Goal: Information Seeking & Learning: Check status

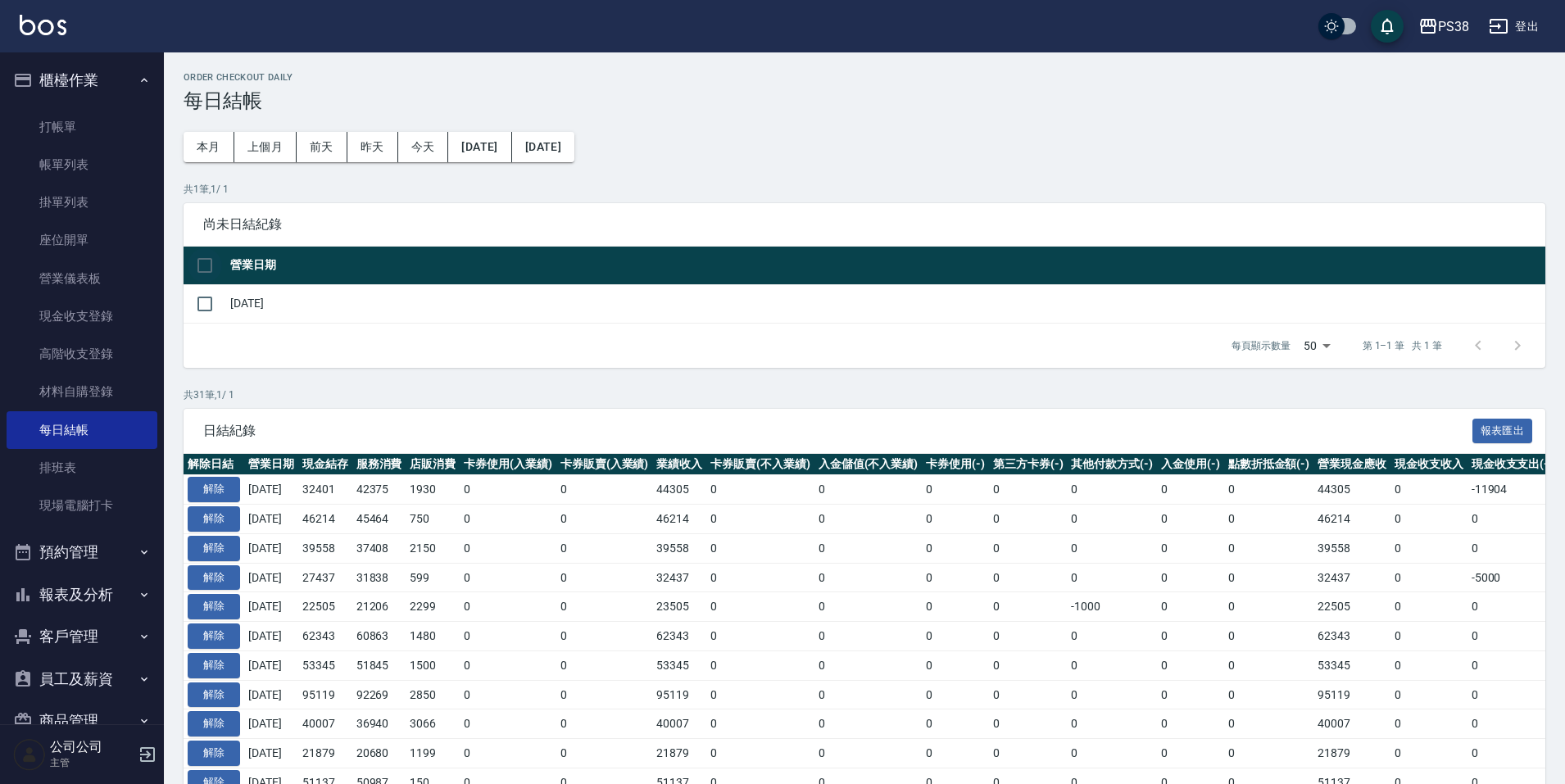
click at [206, 271] on input "checkbox" at bounding box center [205, 265] width 34 height 34
checkbox input "true"
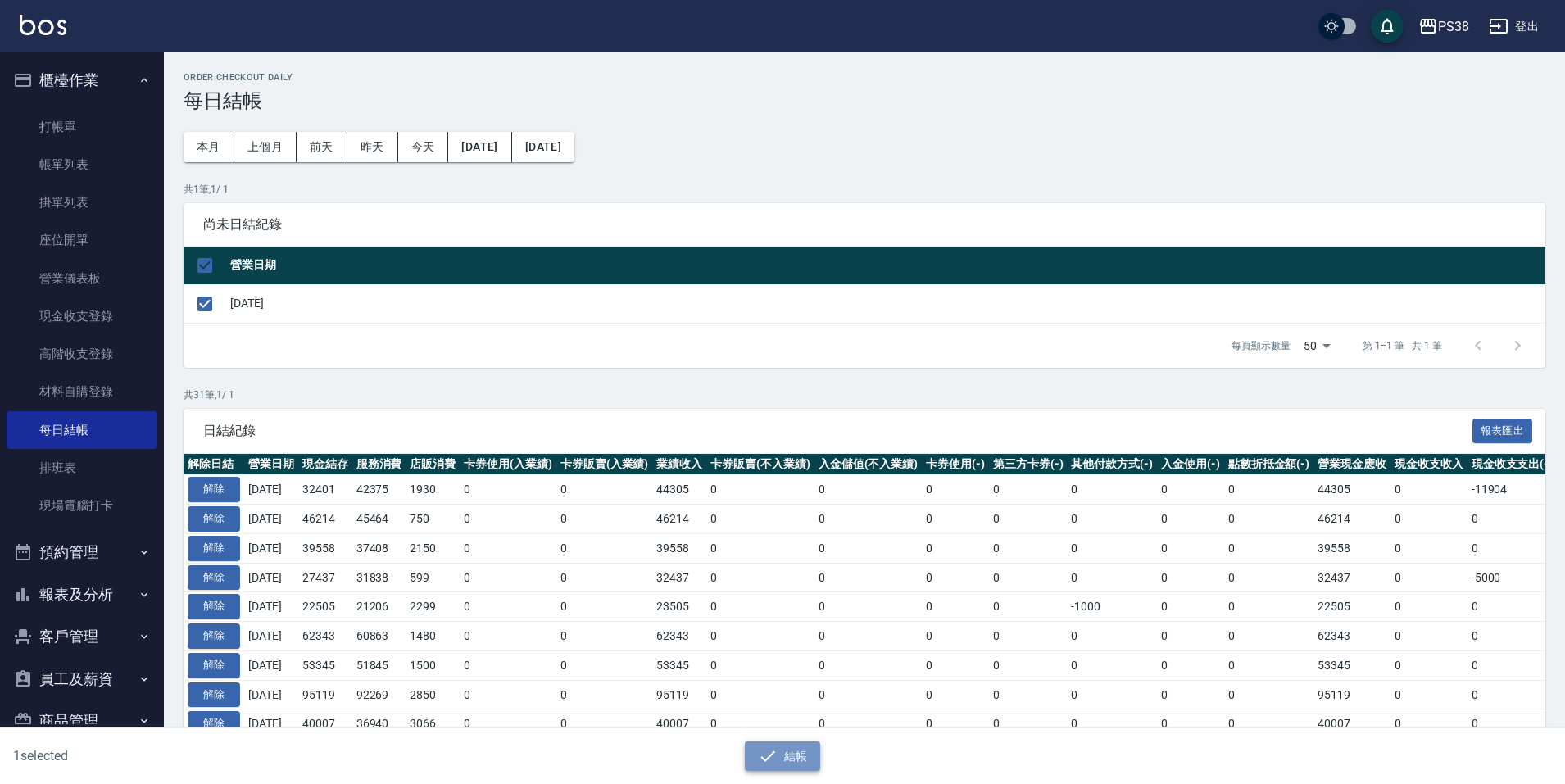
click at [754, 744] on button "結帳" at bounding box center [782, 756] width 76 height 30
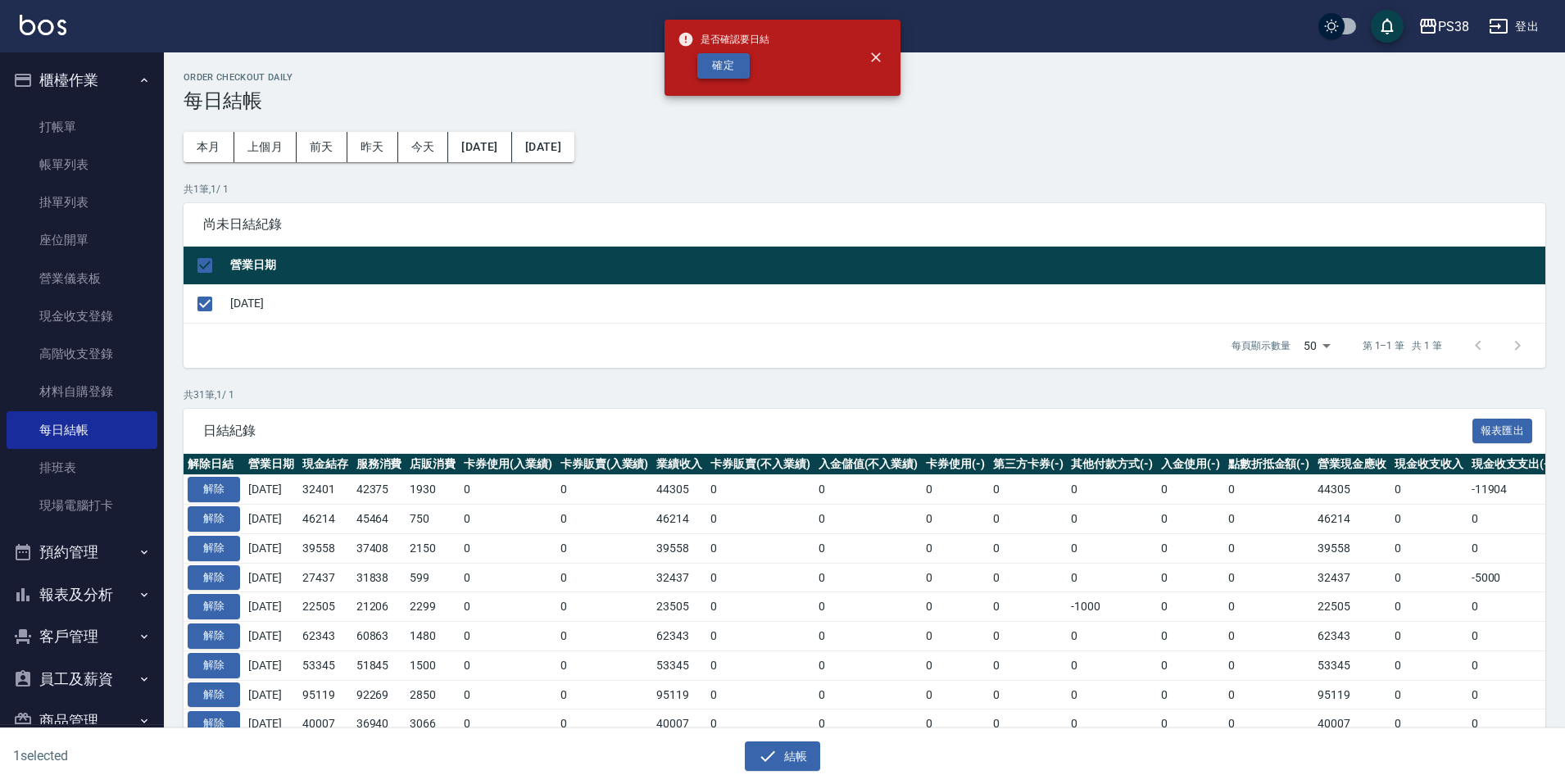
click at [744, 72] on button "確定" at bounding box center [724, 66] width 53 height 25
checkbox input "false"
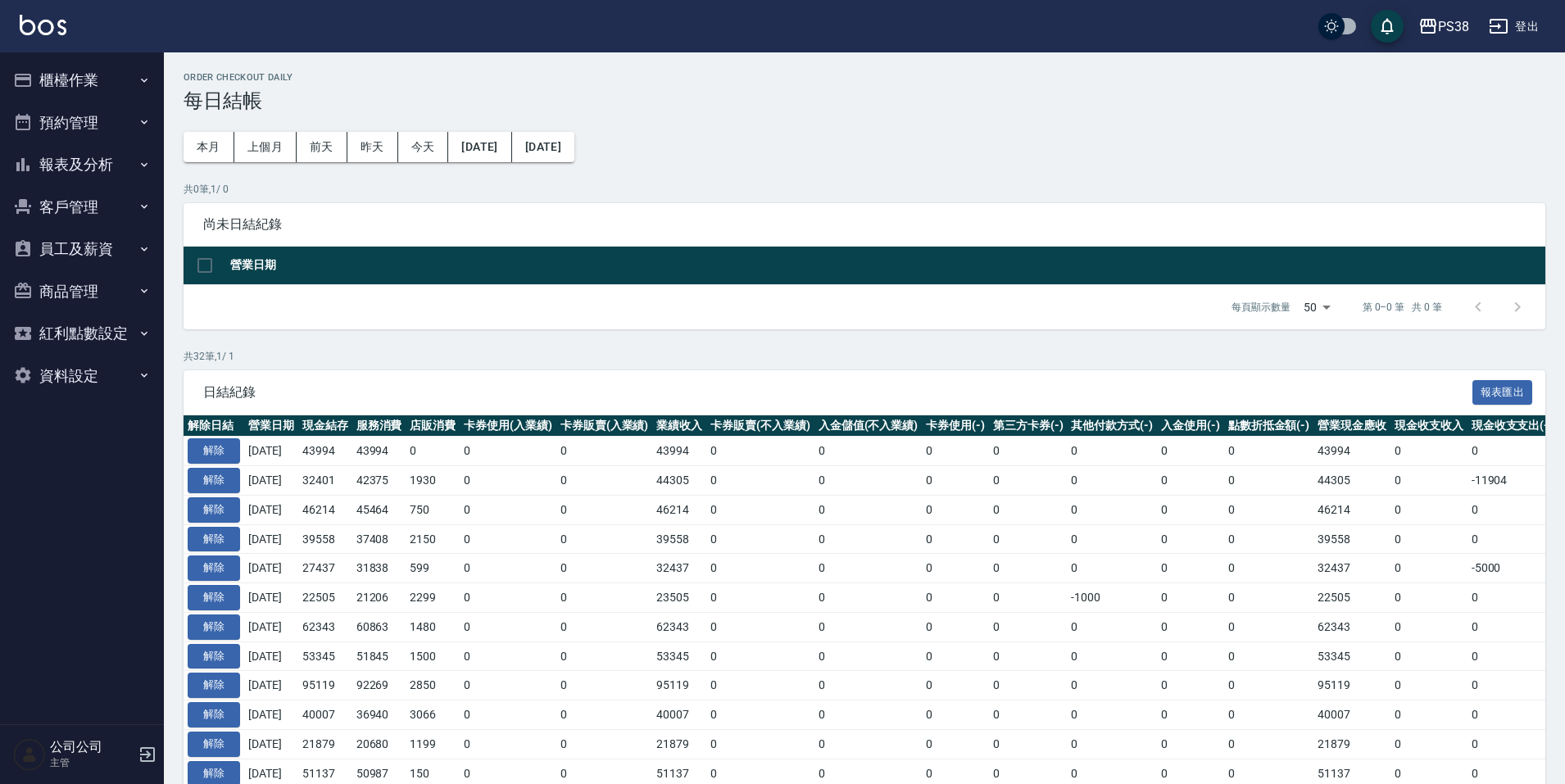
click at [114, 73] on button "櫃檯作業" at bounding box center [82, 80] width 150 height 43
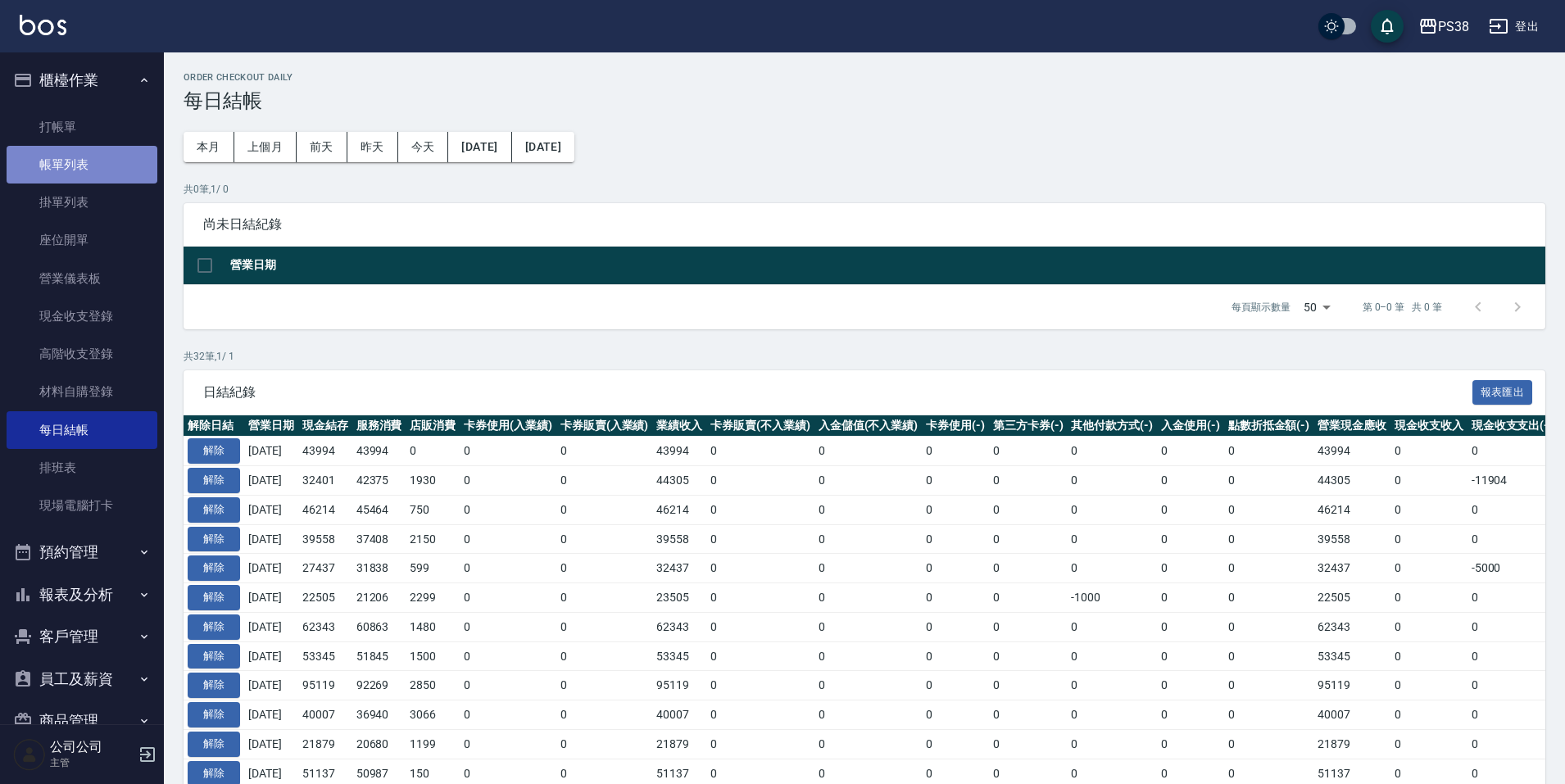
click at [126, 158] on link "帳單列表" at bounding box center [82, 165] width 150 height 38
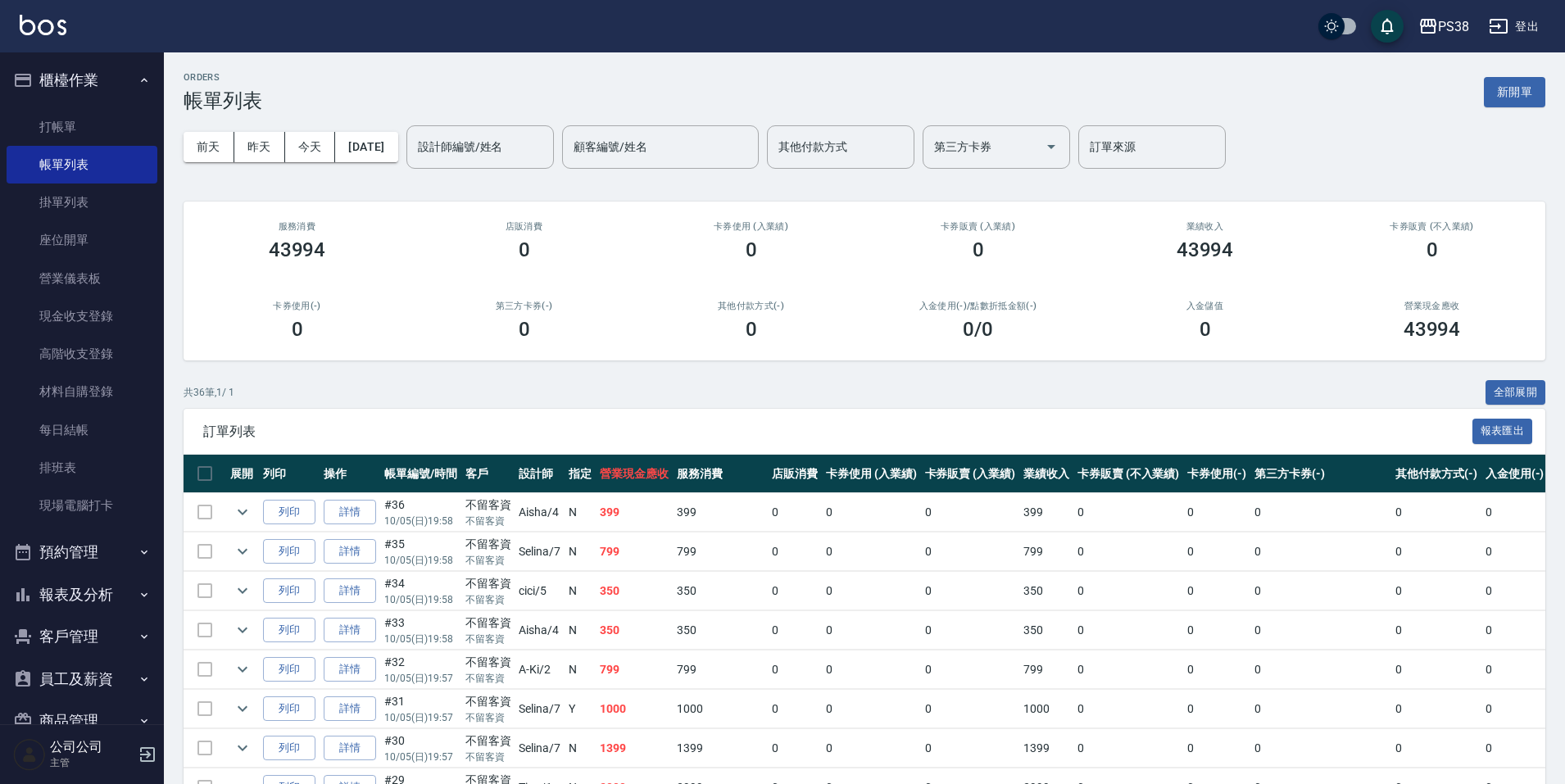
click at [723, 515] on td "399" at bounding box center [721, 512] width 96 height 39
click at [722, 560] on td "799" at bounding box center [721, 551] width 96 height 39
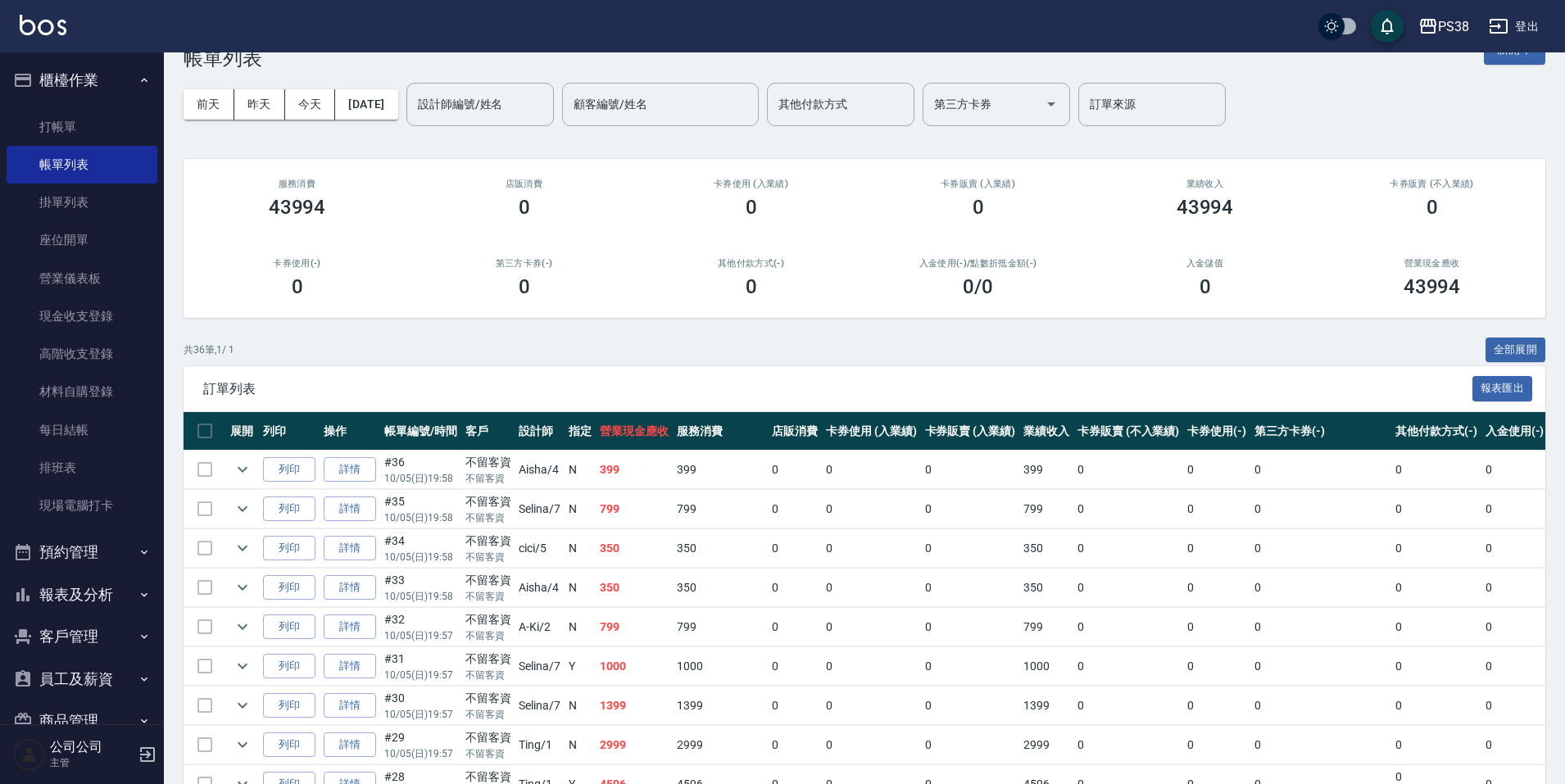
scroll to position [81, 0]
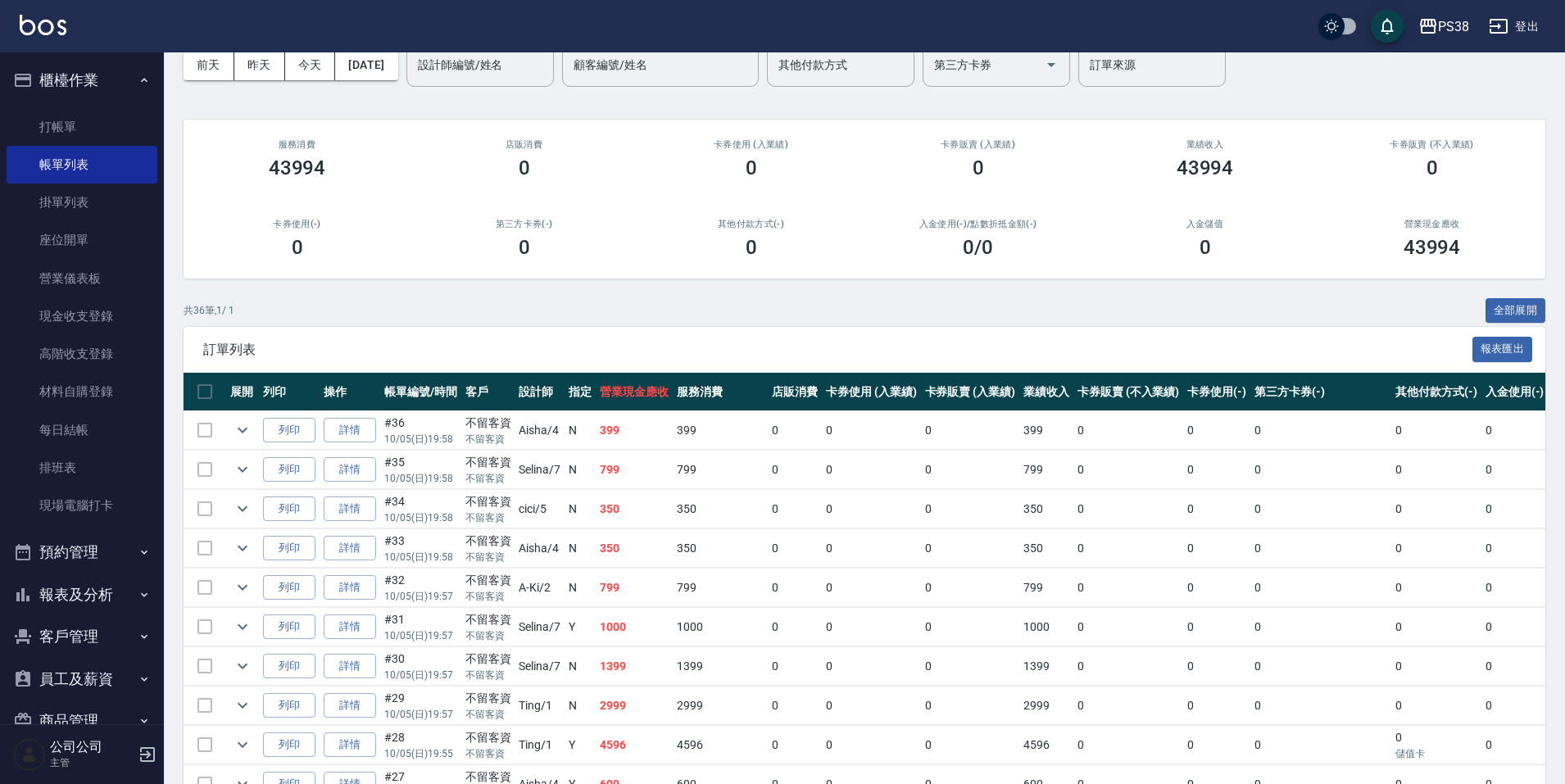
click at [707, 530] on td "350" at bounding box center [721, 548] width 96 height 39
click at [690, 558] on td "350" at bounding box center [721, 548] width 96 height 39
click at [689, 587] on td "799" at bounding box center [721, 588] width 96 height 39
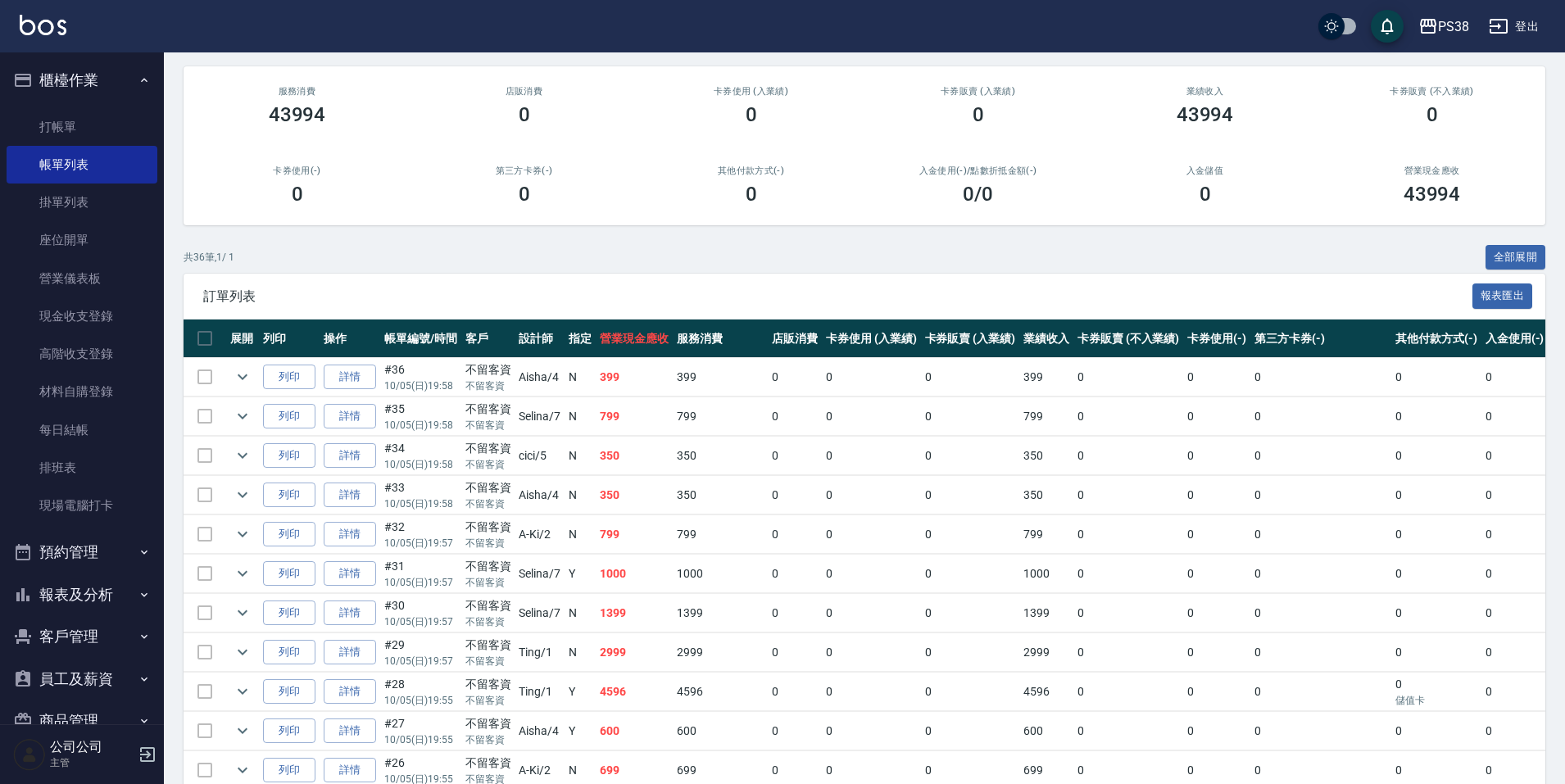
scroll to position [164, 0]
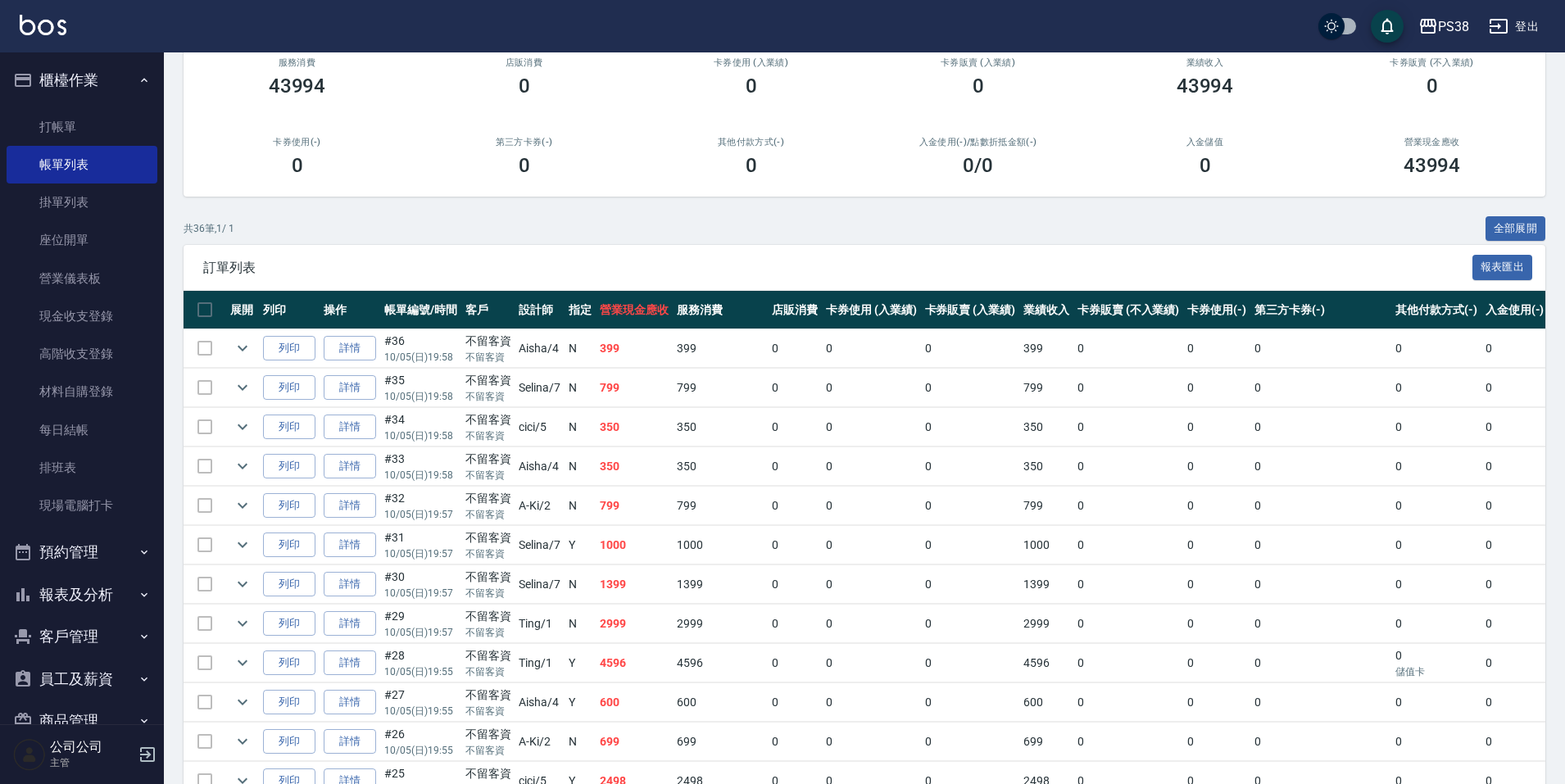
click at [684, 546] on td "1000" at bounding box center [721, 545] width 96 height 39
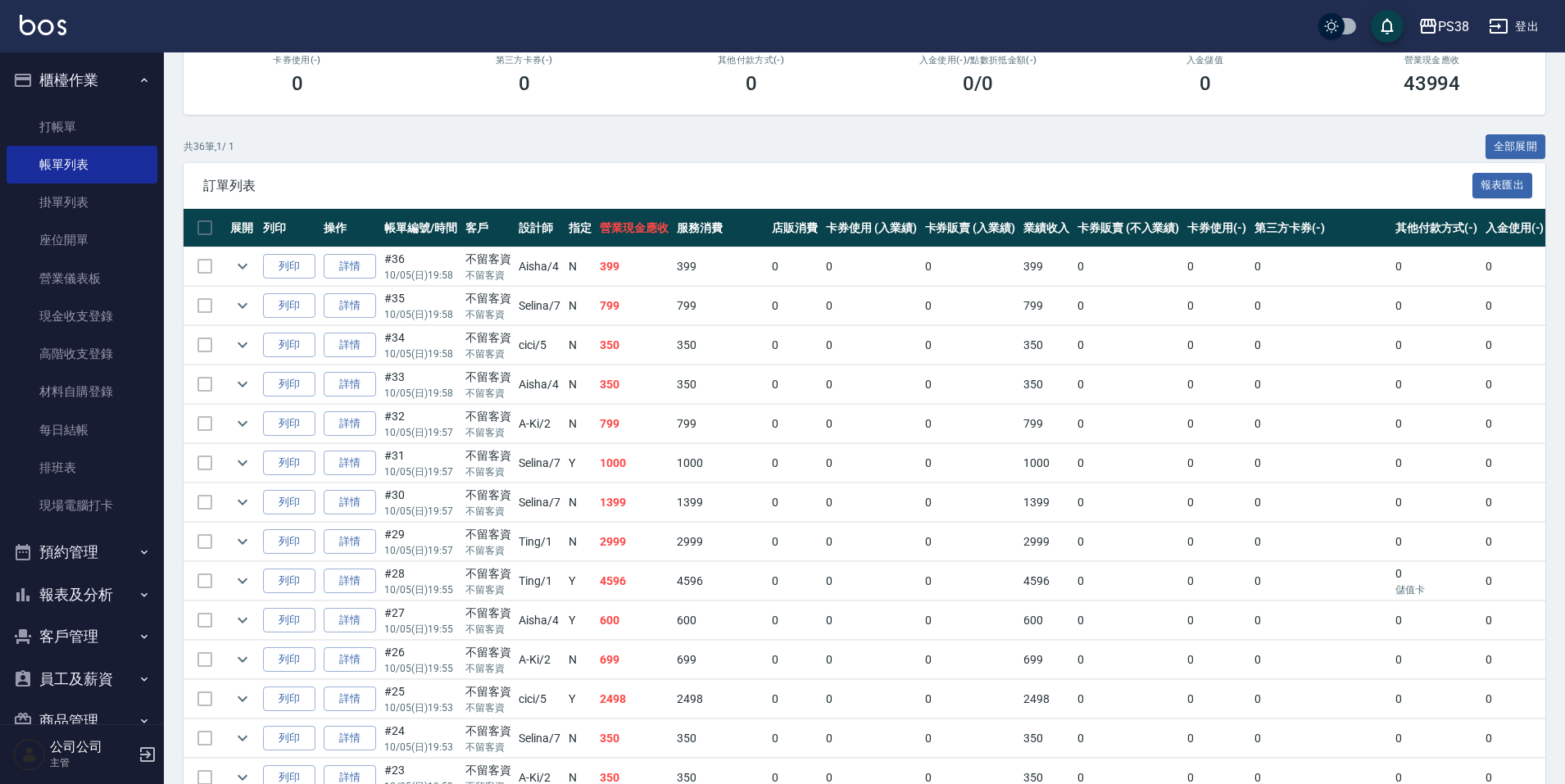
click at [666, 522] on td "2999" at bounding box center [634, 541] width 77 height 39
click at [658, 540] on td "2999" at bounding box center [634, 541] width 77 height 39
click at [658, 601] on td "600" at bounding box center [634, 620] width 77 height 39
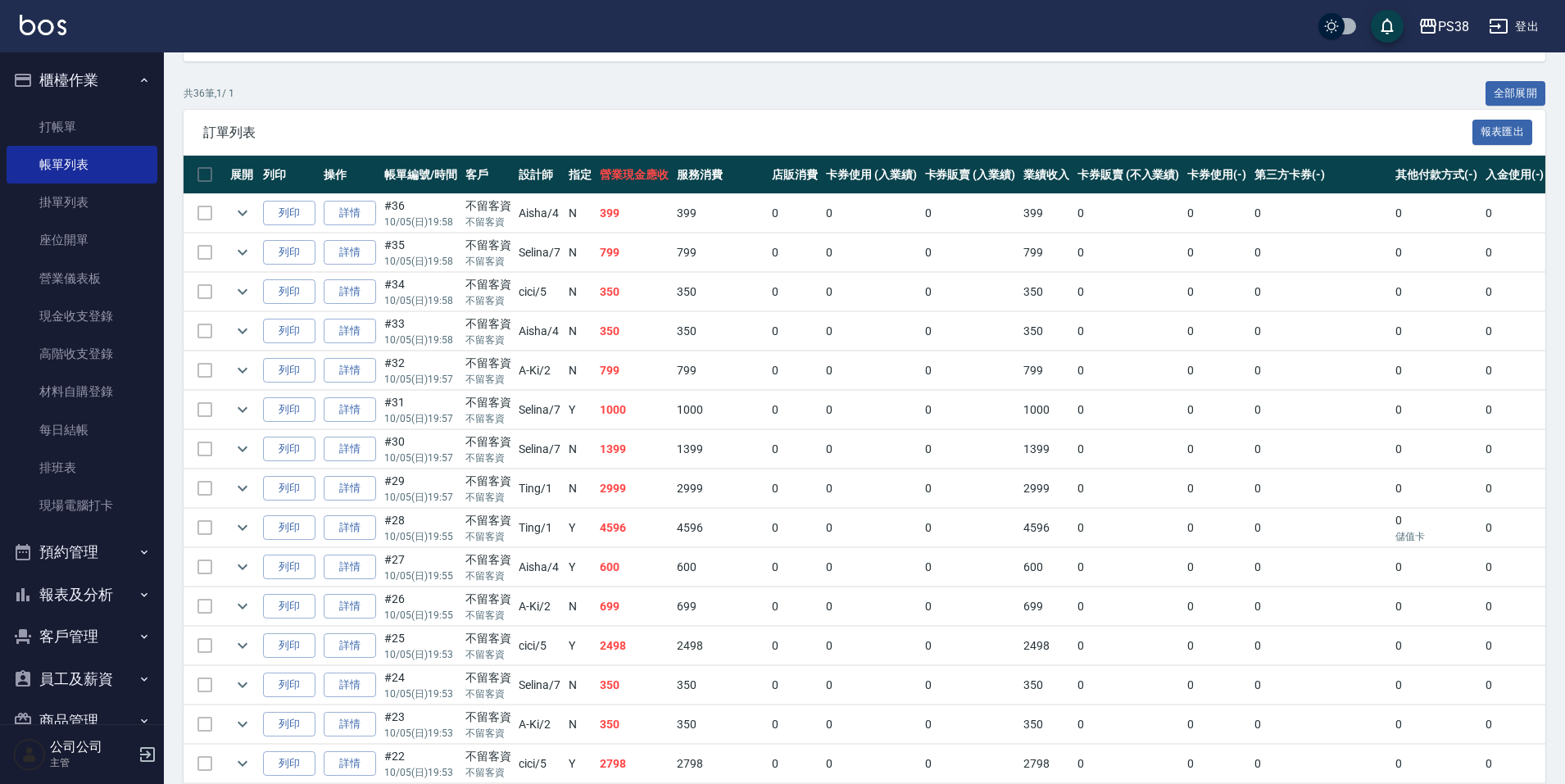
scroll to position [328, 0]
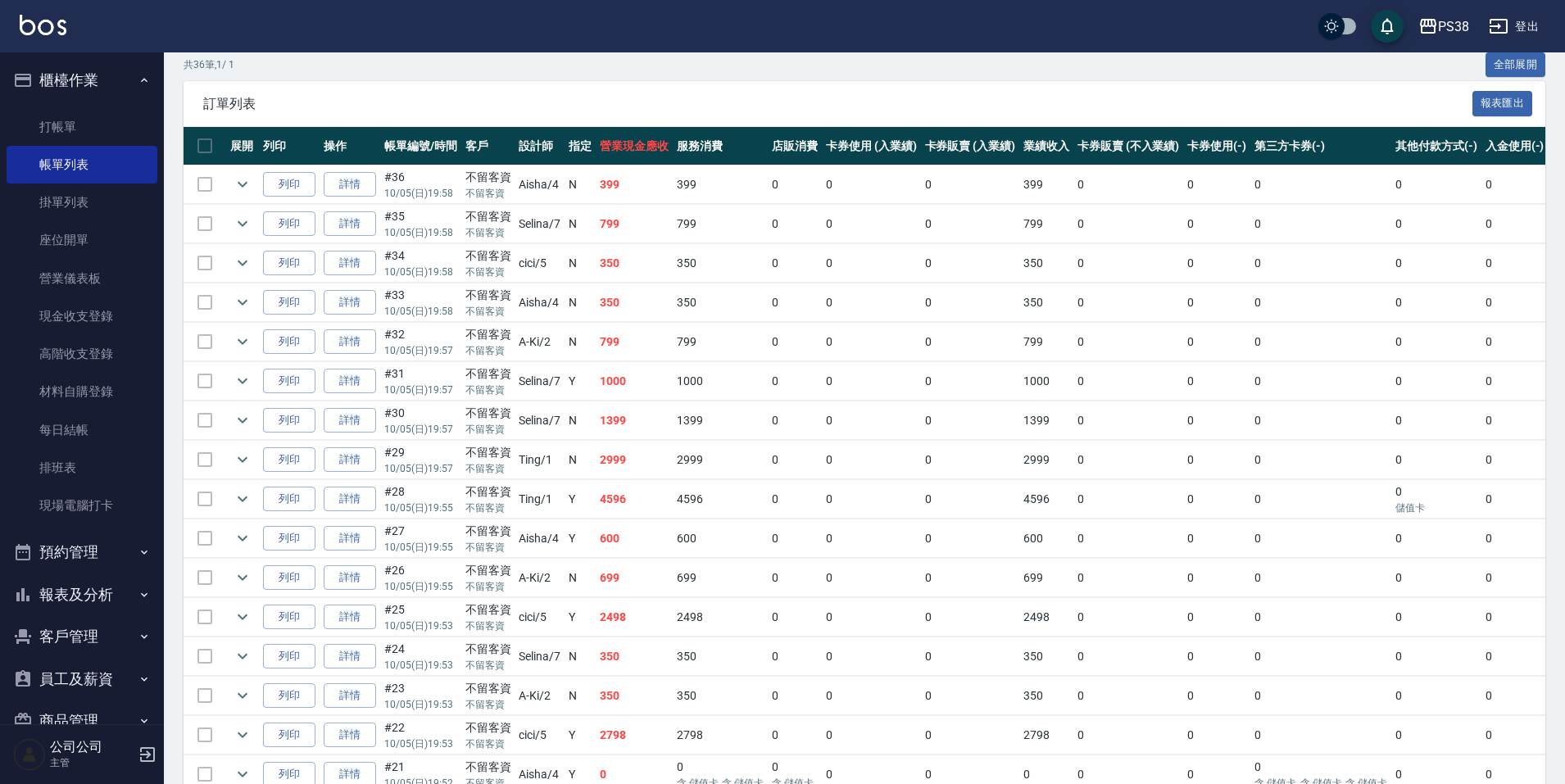
click at [657, 554] on td "600" at bounding box center [634, 539] width 77 height 39
click at [657, 540] on td "600" at bounding box center [634, 539] width 77 height 39
click at [686, 607] on td "2498" at bounding box center [721, 617] width 96 height 39
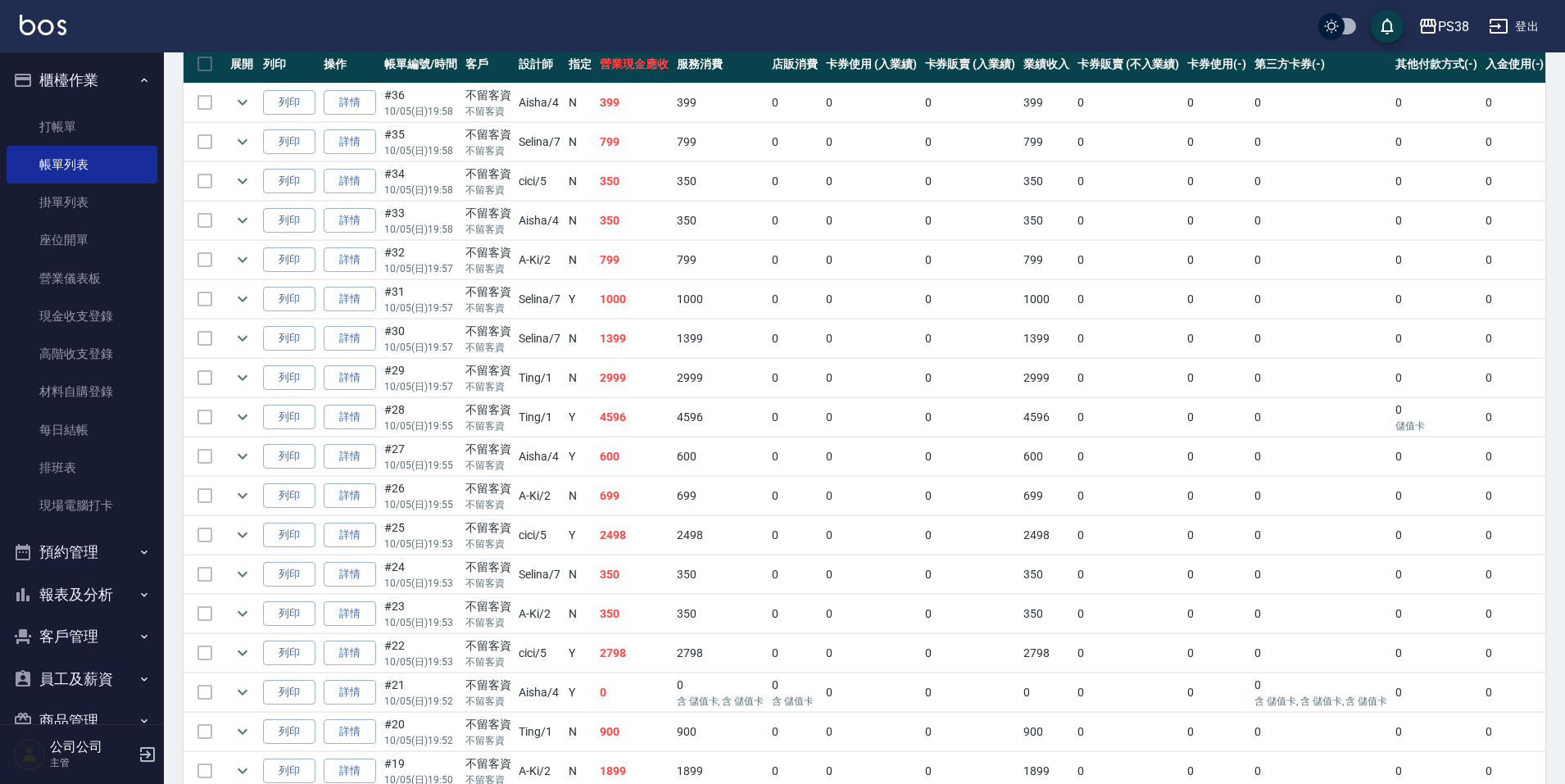
click at [645, 551] on td "2498" at bounding box center [634, 535] width 77 height 39
click at [637, 580] on td "350" at bounding box center [634, 574] width 77 height 39
click at [641, 609] on td "350" at bounding box center [634, 614] width 77 height 39
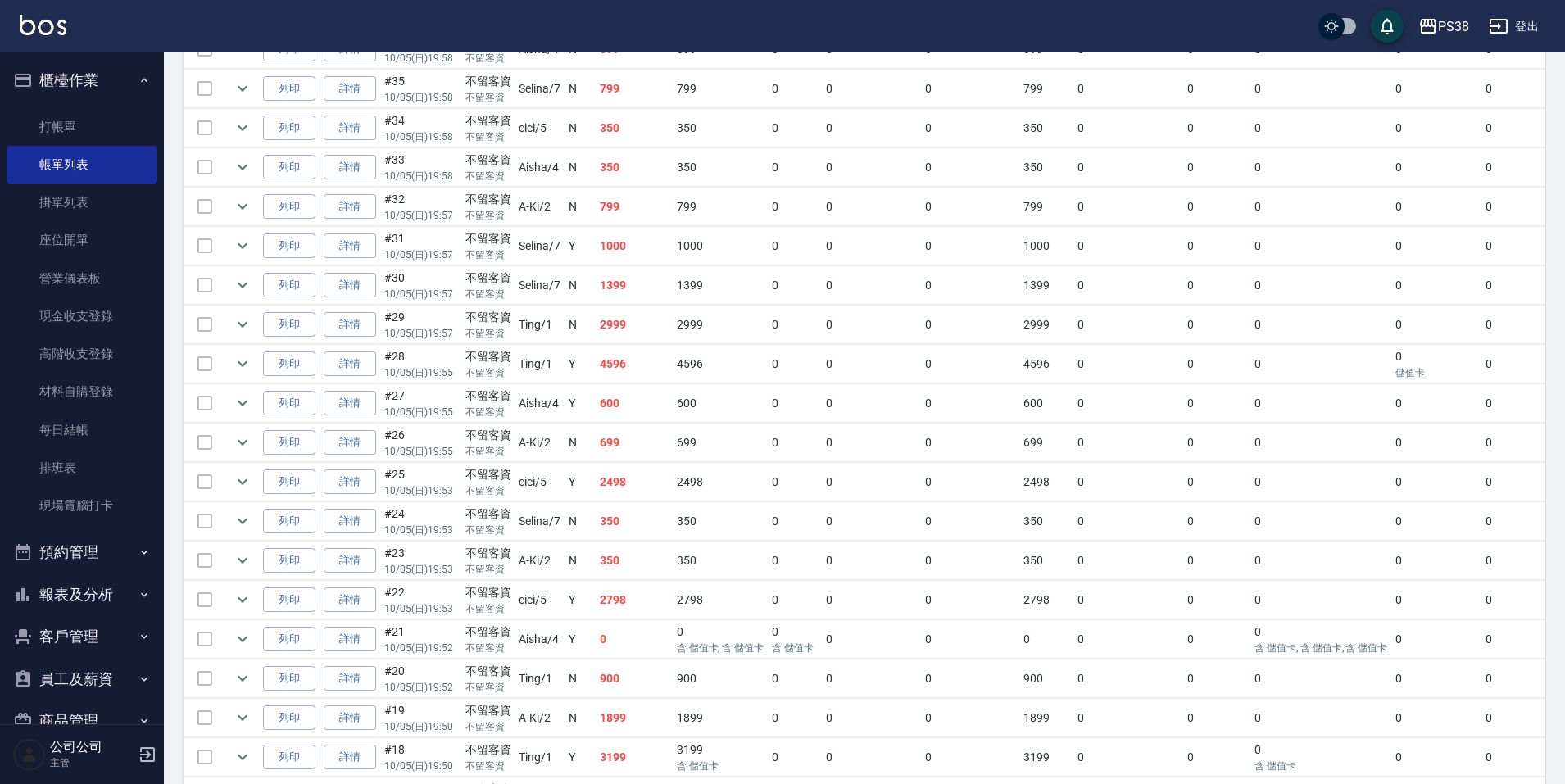
scroll to position [492, 0]
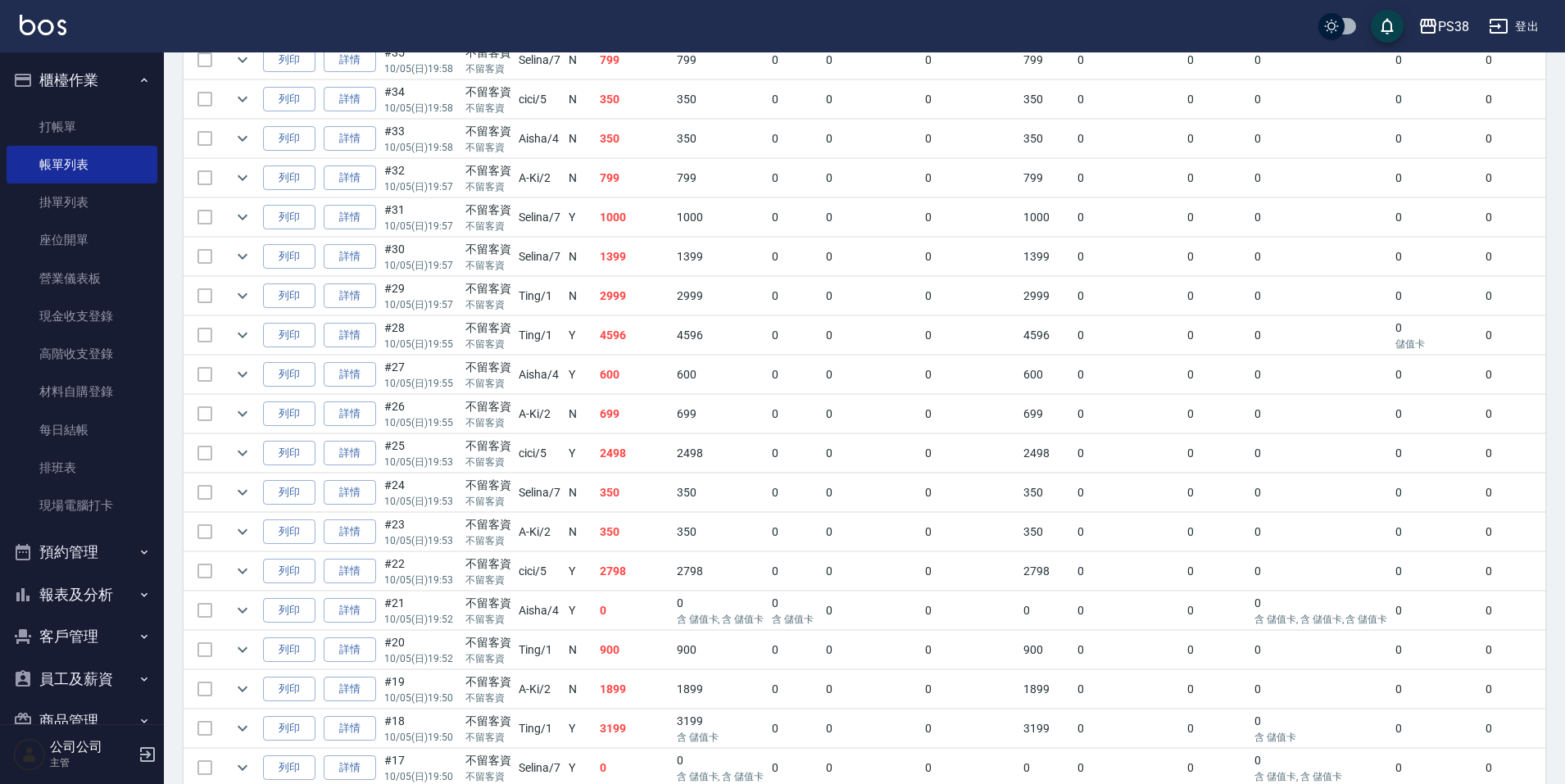
click at [646, 578] on td "2798" at bounding box center [634, 571] width 77 height 39
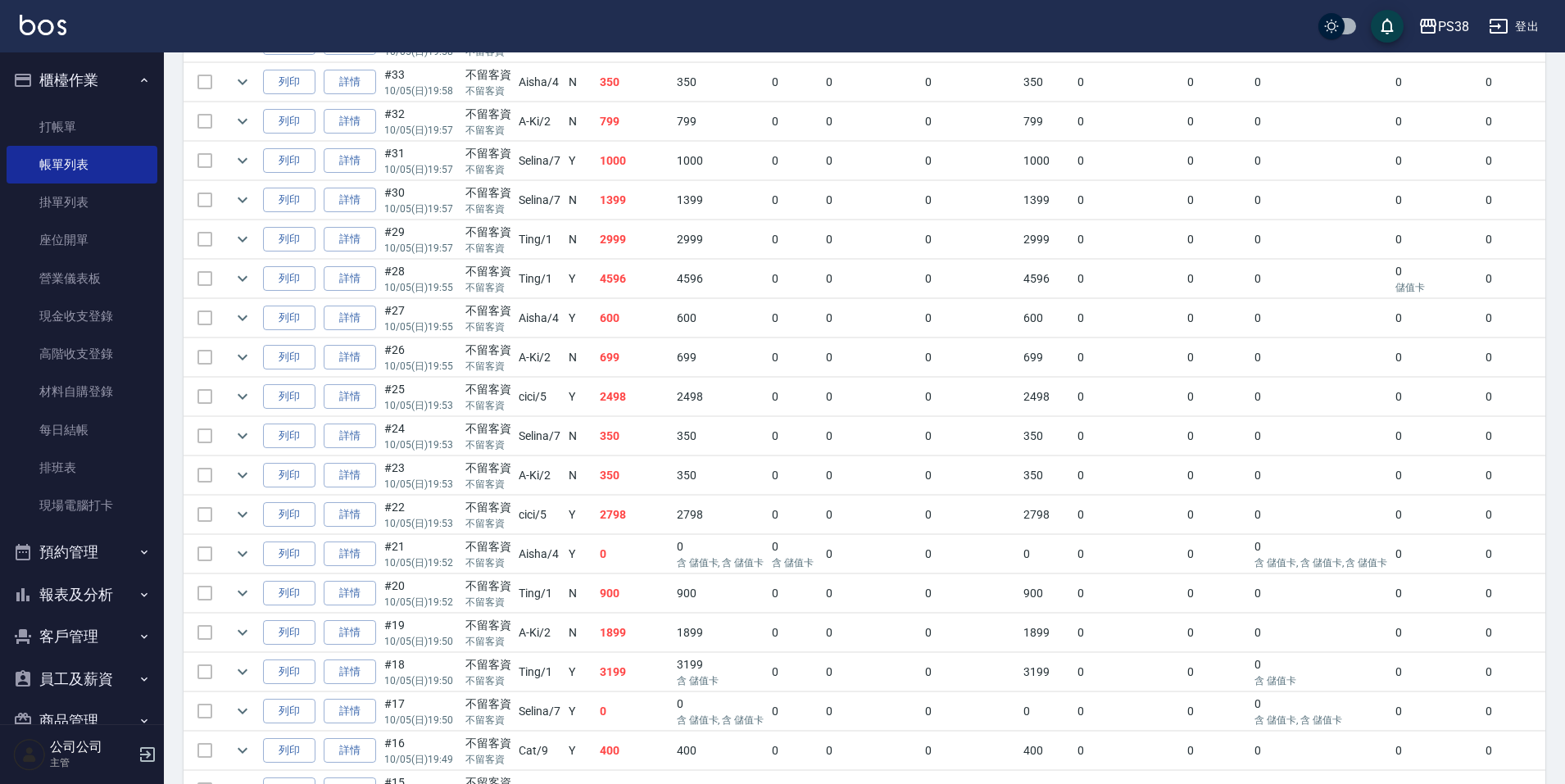
scroll to position [573, 0]
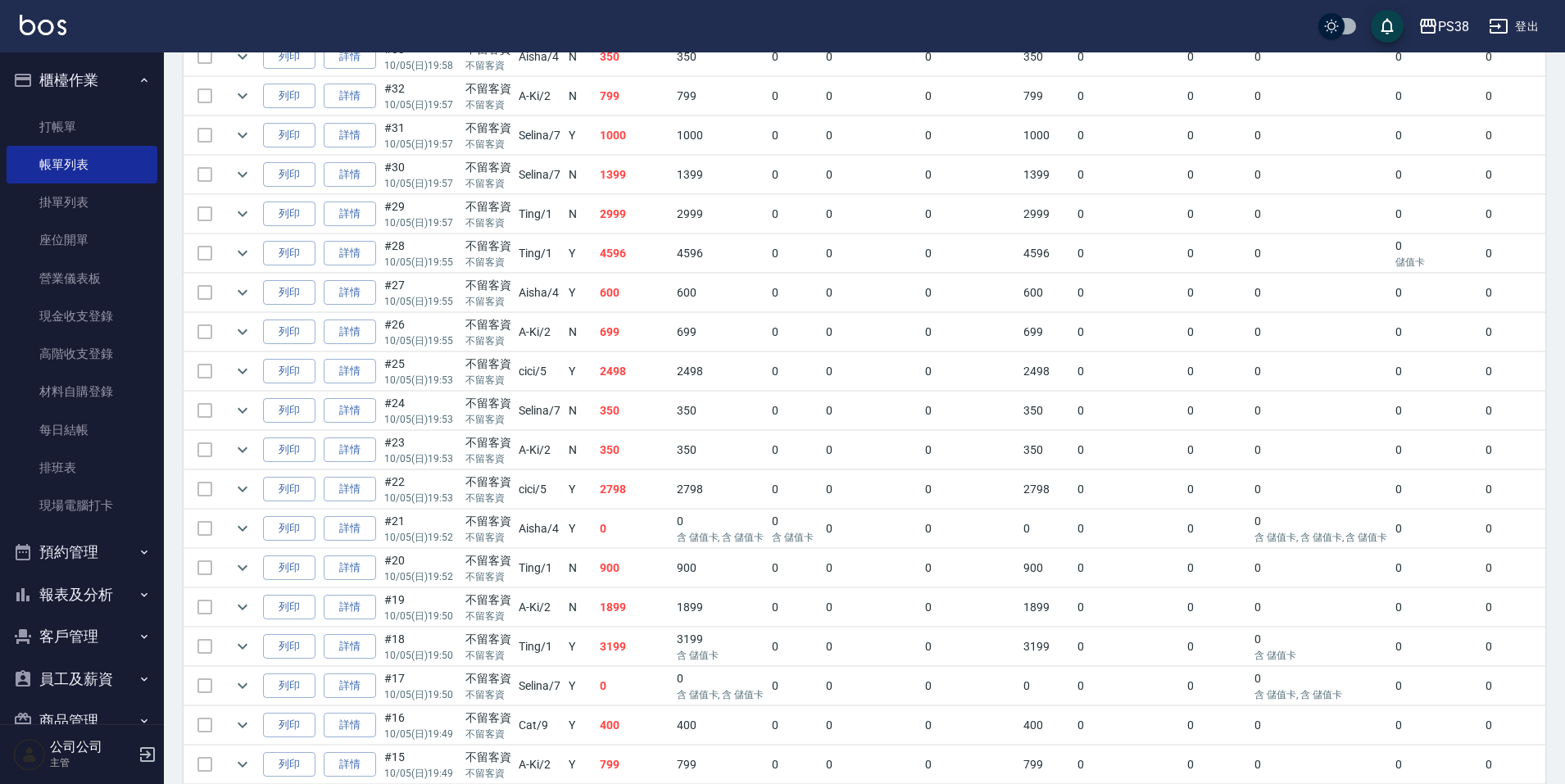
click at [648, 541] on td "0" at bounding box center [634, 529] width 77 height 39
click at [632, 558] on td "900" at bounding box center [634, 568] width 77 height 39
click at [643, 609] on td "1899" at bounding box center [634, 607] width 77 height 39
click at [643, 638] on td "3199" at bounding box center [634, 646] width 77 height 39
click at [631, 678] on td "0" at bounding box center [634, 685] width 77 height 39
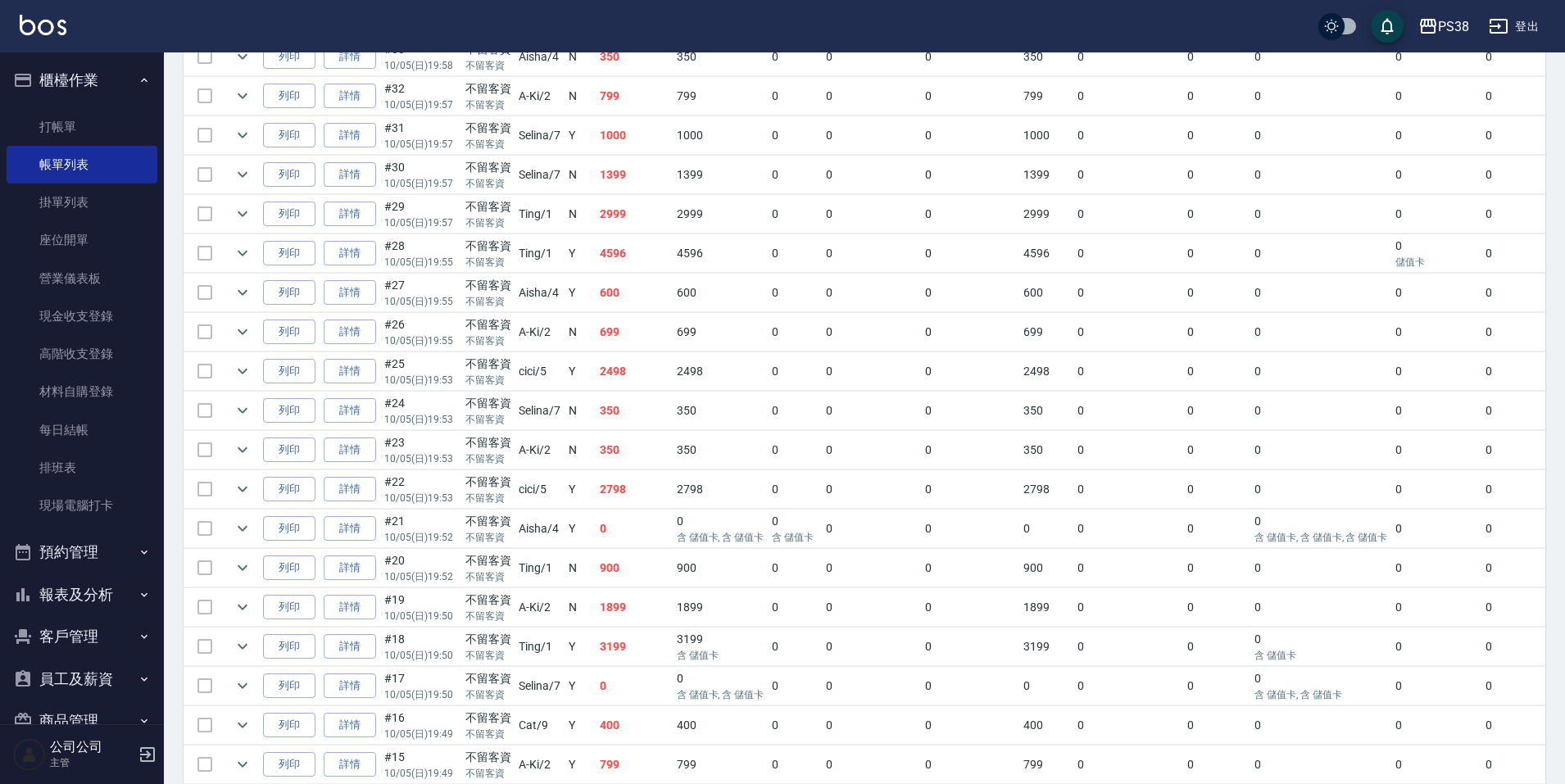
scroll to position [655, 0]
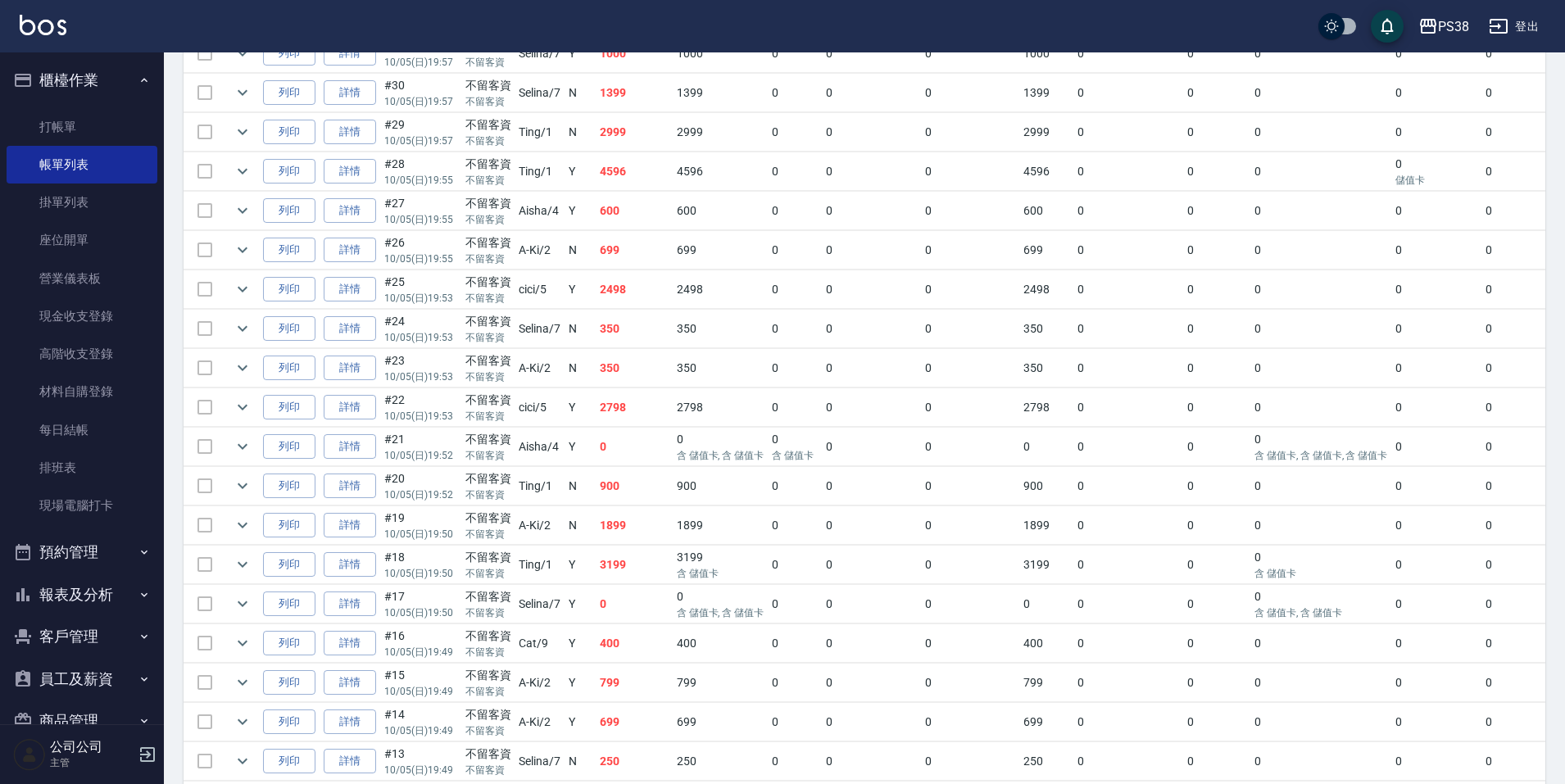
click at [634, 646] on td "400" at bounding box center [634, 643] width 77 height 39
click at [635, 678] on td "799" at bounding box center [634, 683] width 77 height 39
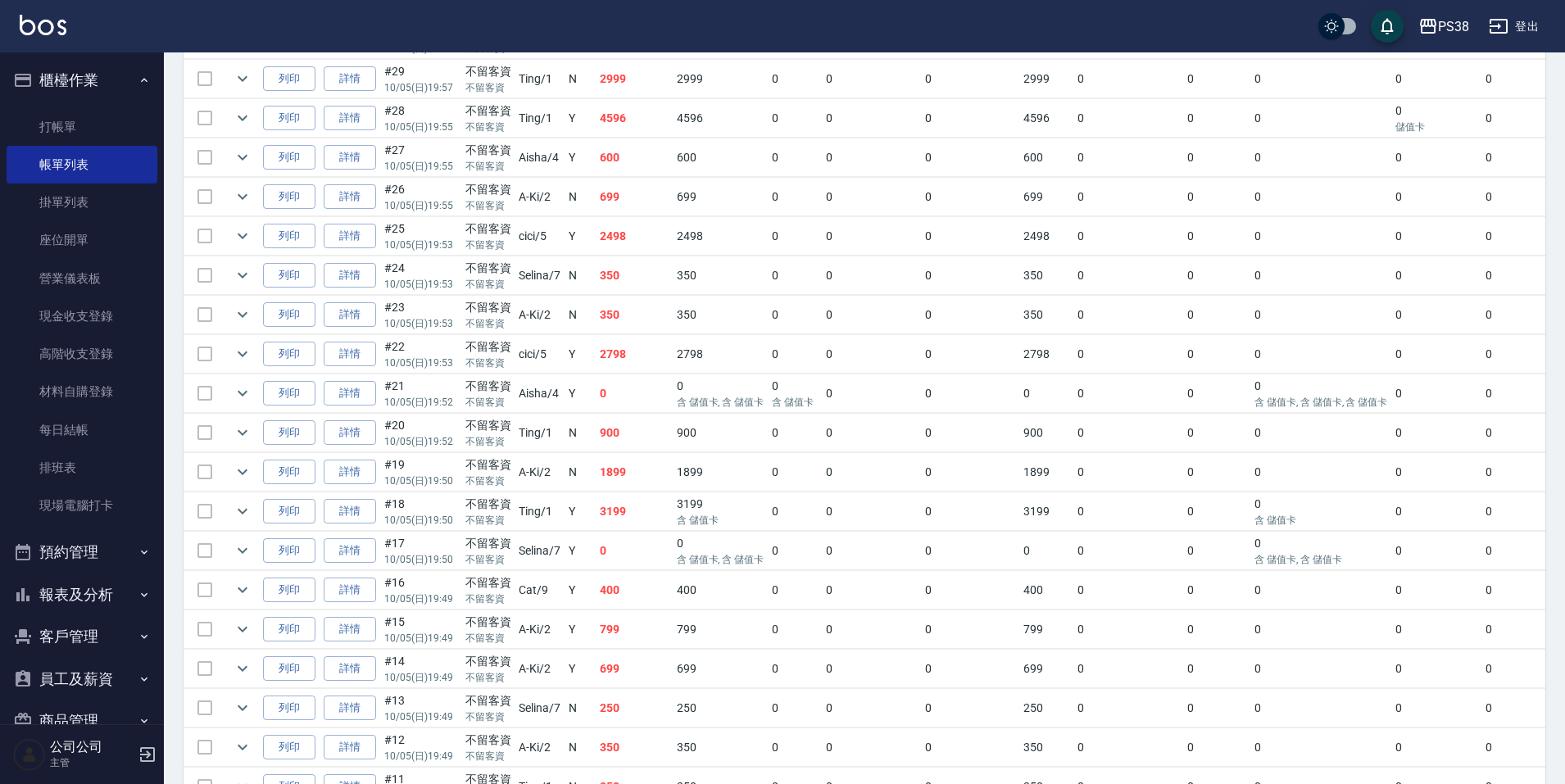
scroll to position [737, 0]
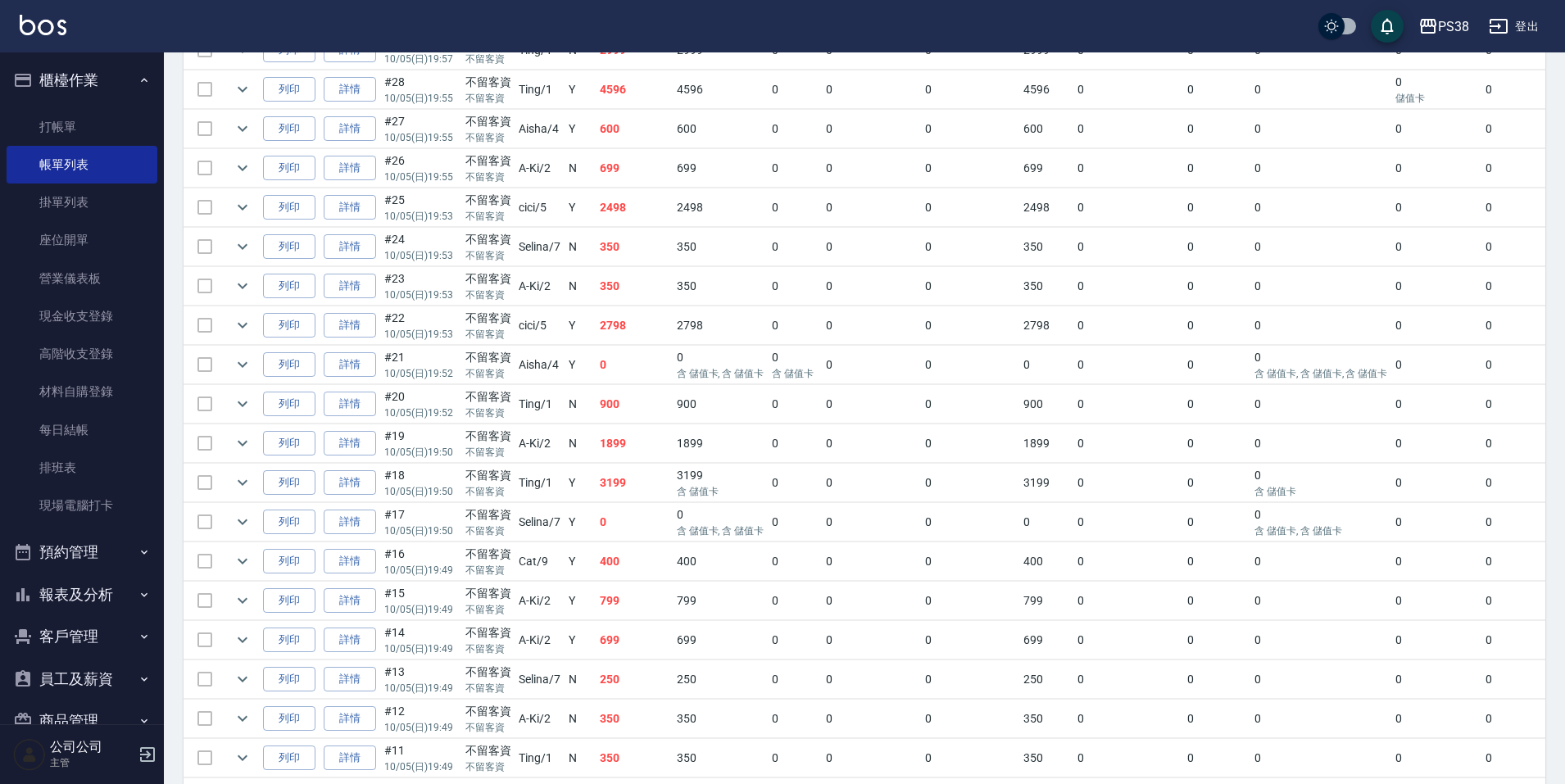
click at [637, 641] on td "699" at bounding box center [634, 640] width 77 height 39
click at [648, 666] on td "250" at bounding box center [634, 679] width 77 height 39
click at [646, 717] on td "350" at bounding box center [634, 719] width 77 height 39
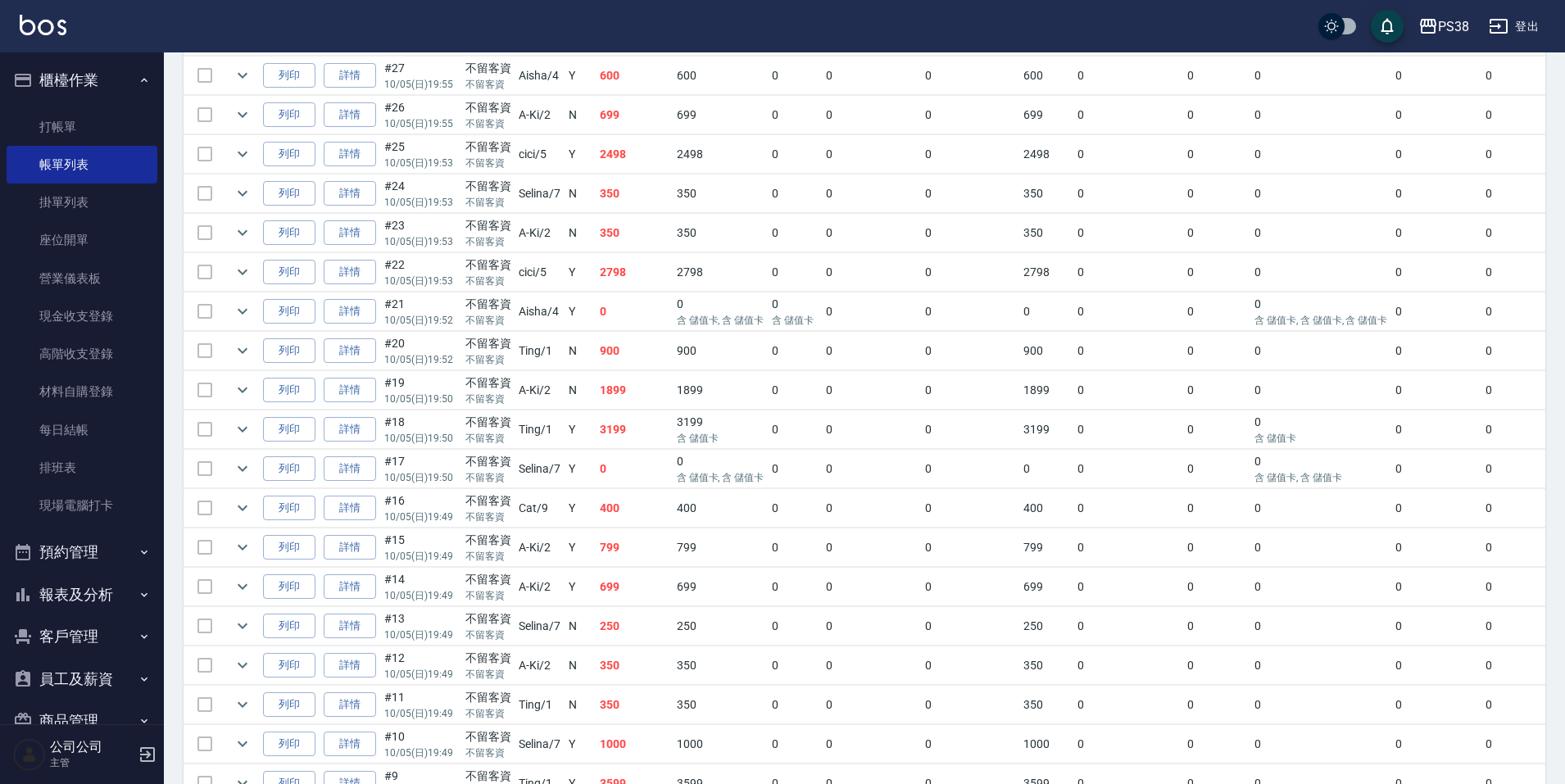
scroll to position [819, 0]
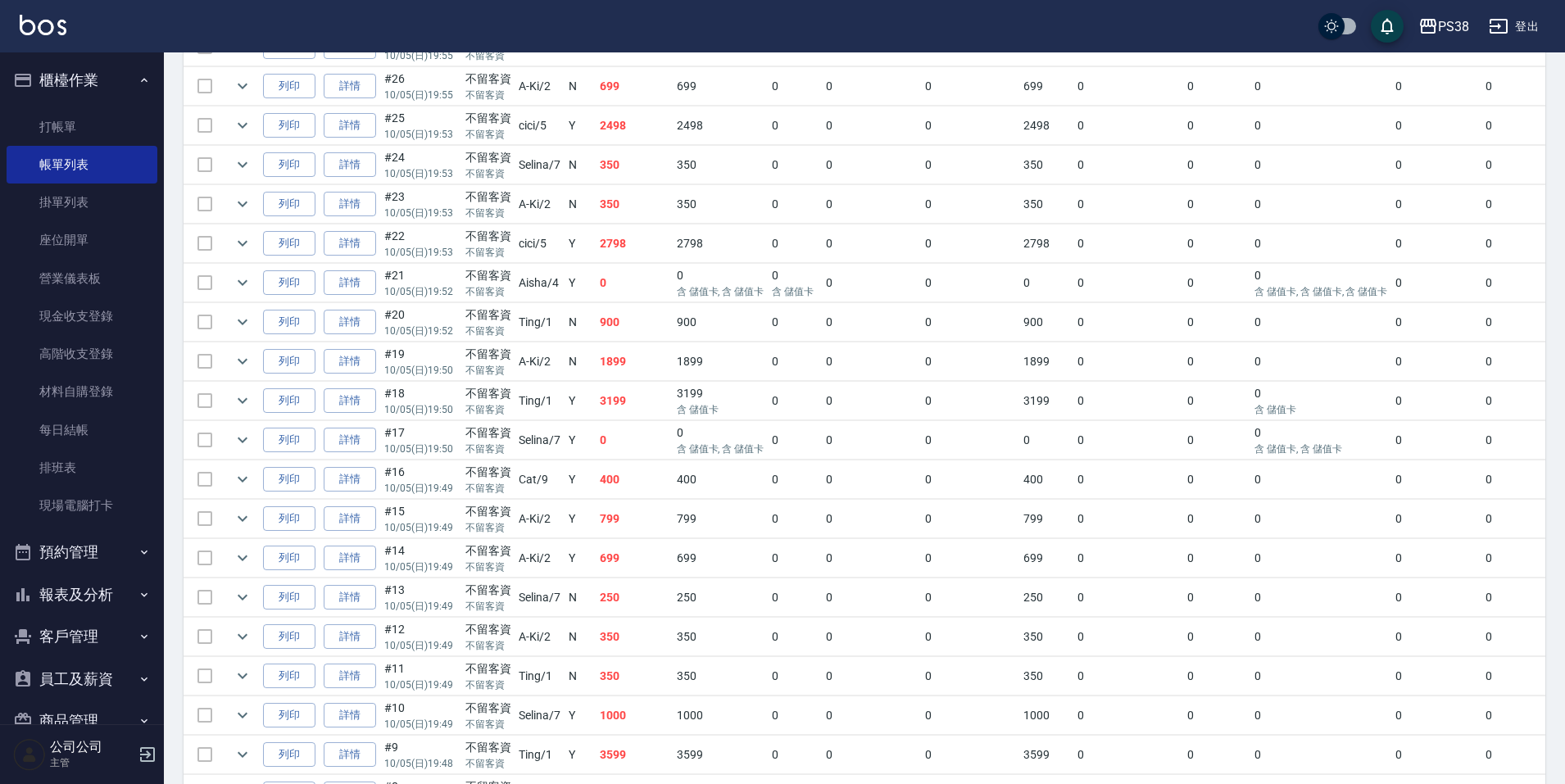
click at [639, 658] on td "350" at bounding box center [634, 676] width 77 height 39
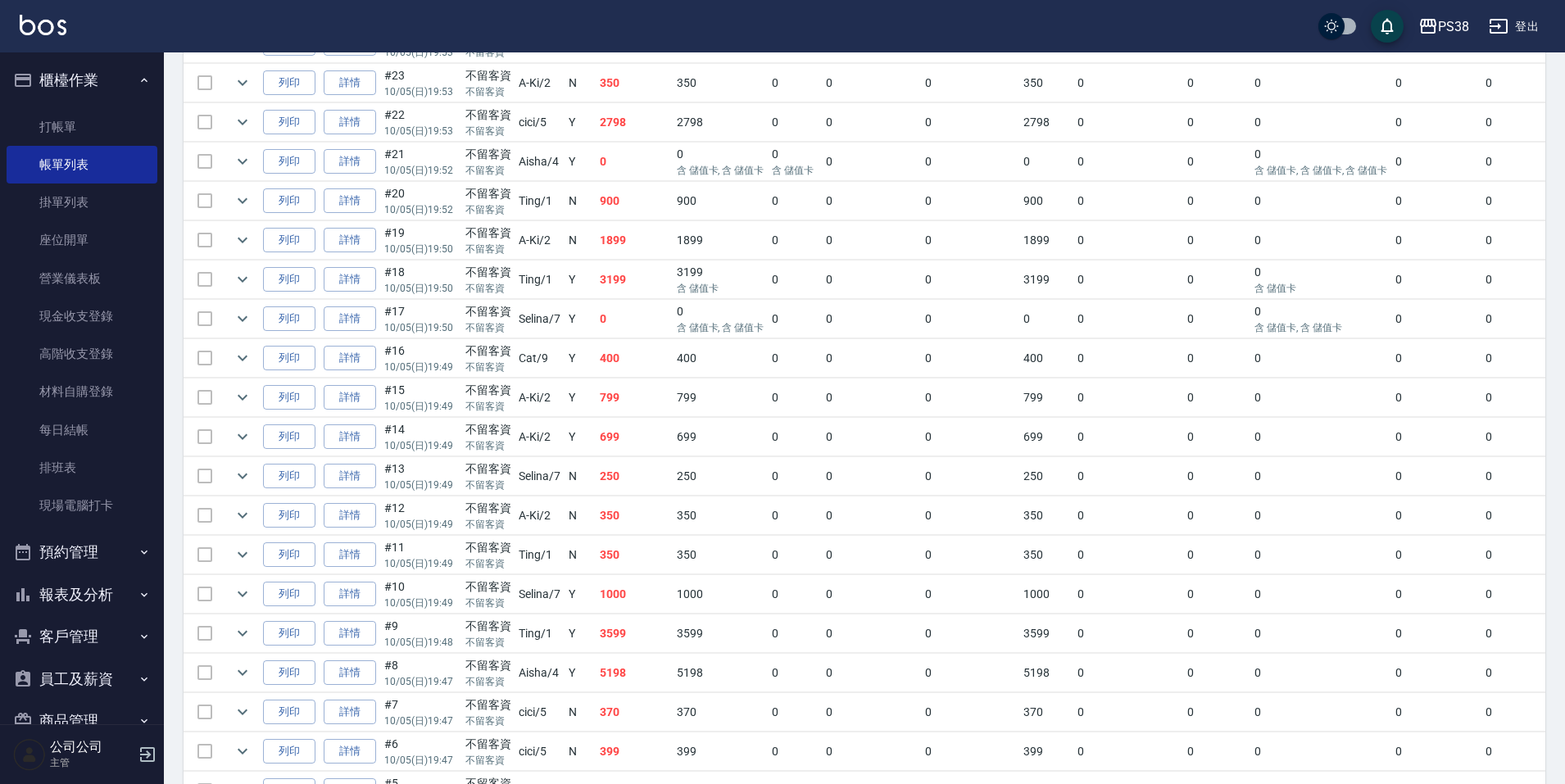
scroll to position [983, 0]
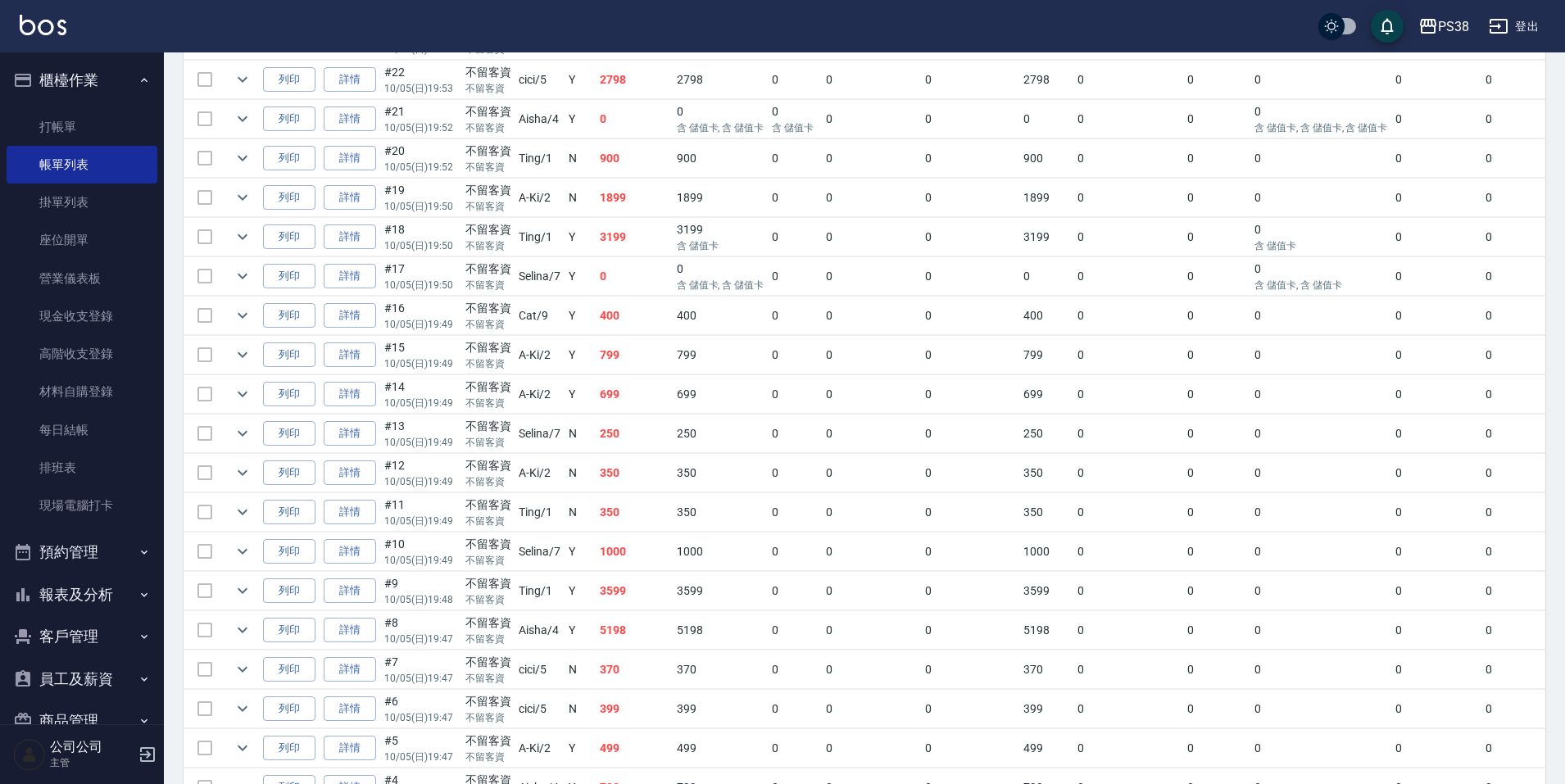
click at [653, 563] on td "1000" at bounding box center [634, 551] width 77 height 39
click at [647, 585] on td "3599" at bounding box center [634, 591] width 77 height 39
click at [629, 634] on td "5198" at bounding box center [634, 630] width 77 height 39
click at [641, 676] on td "370" at bounding box center [634, 669] width 77 height 39
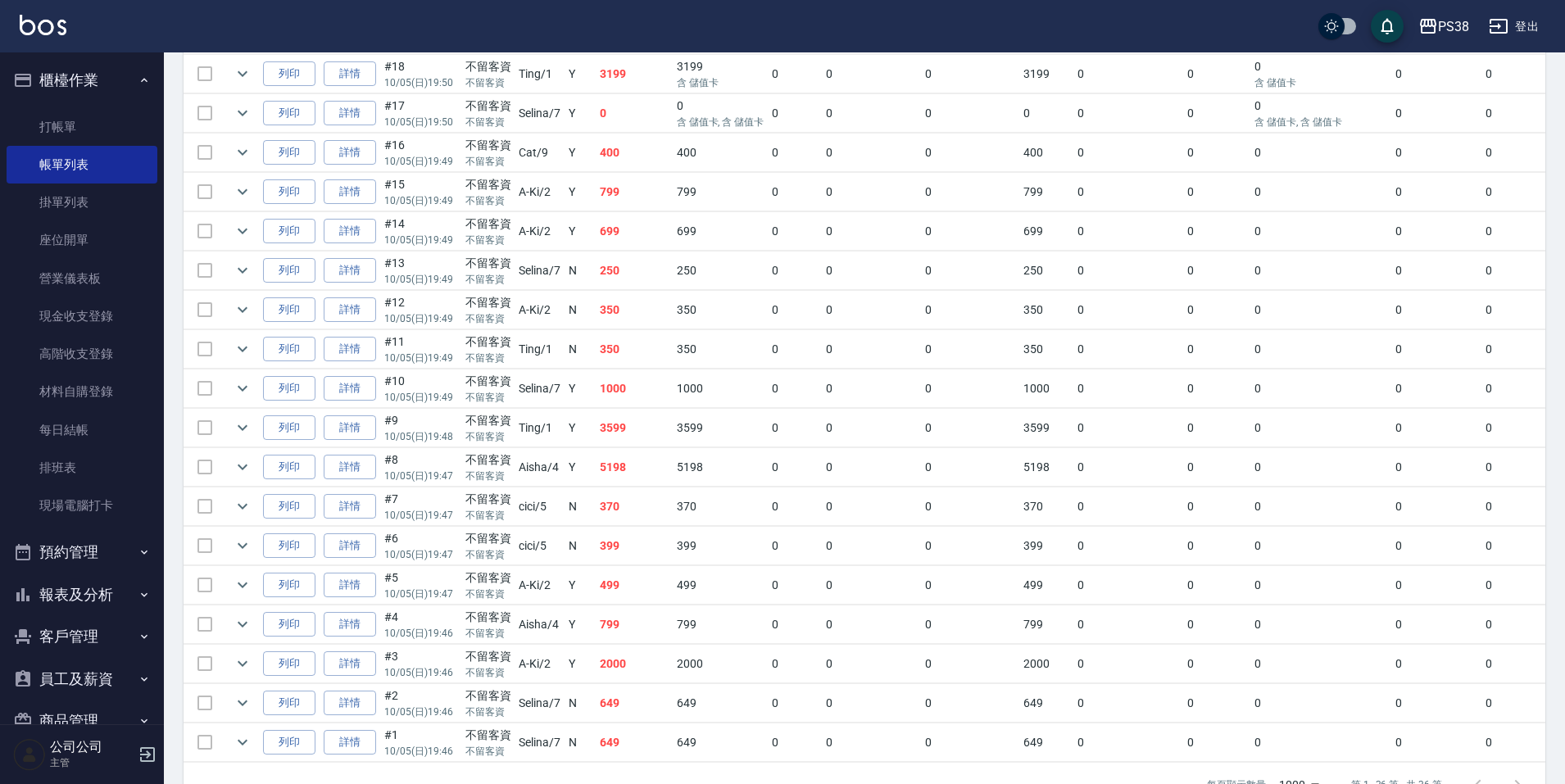
scroll to position [1147, 0]
click at [643, 550] on td "399" at bounding box center [634, 545] width 77 height 39
click at [636, 589] on td "499" at bounding box center [634, 584] width 77 height 39
click at [639, 640] on td "799" at bounding box center [634, 624] width 77 height 39
click at [643, 675] on td "2000" at bounding box center [634, 663] width 77 height 39
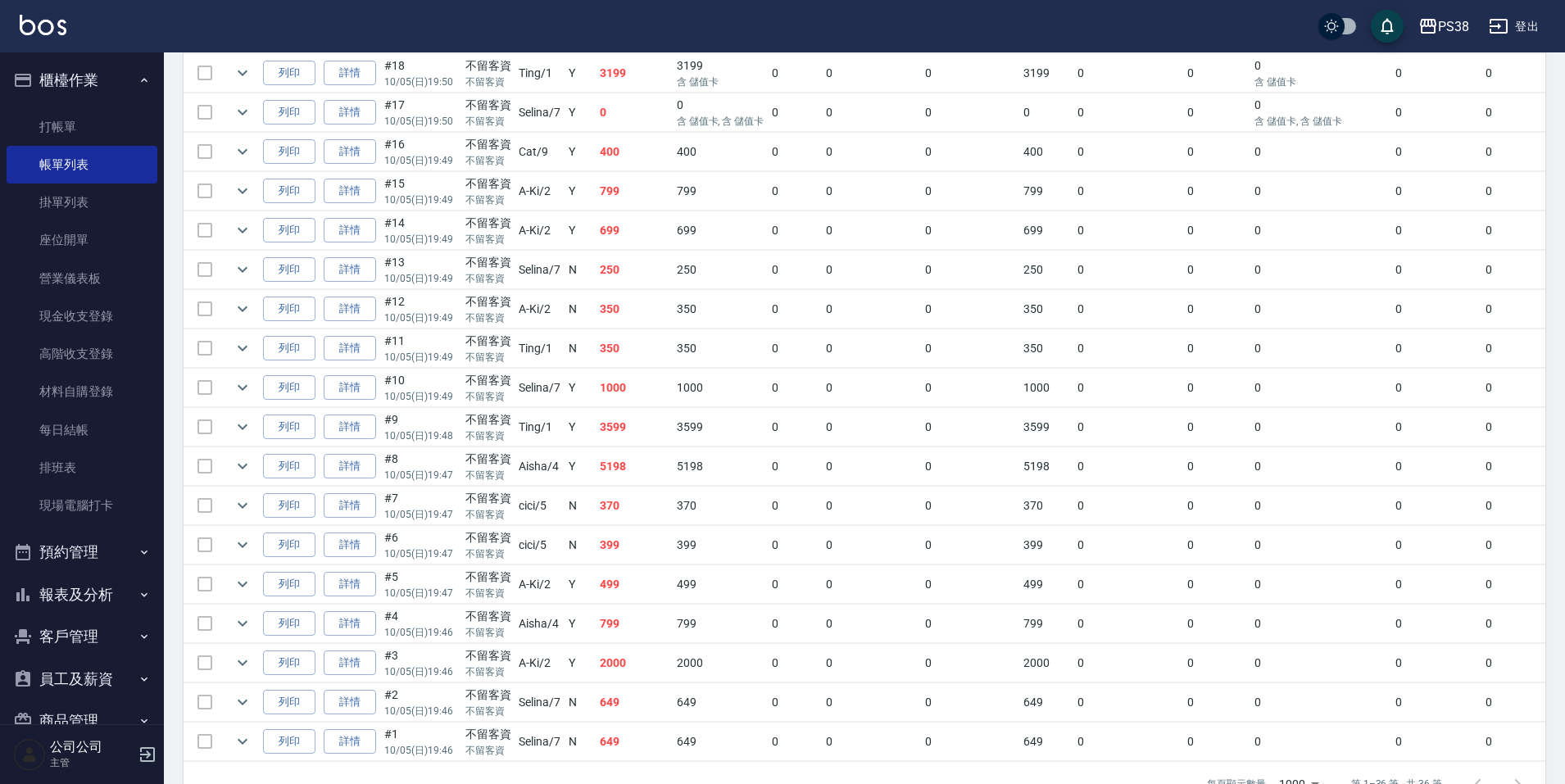
click at [646, 692] on td "649" at bounding box center [634, 703] width 77 height 39
click at [639, 735] on td "649" at bounding box center [634, 741] width 77 height 39
click at [72, 425] on link "每日結帳" at bounding box center [82, 430] width 150 height 38
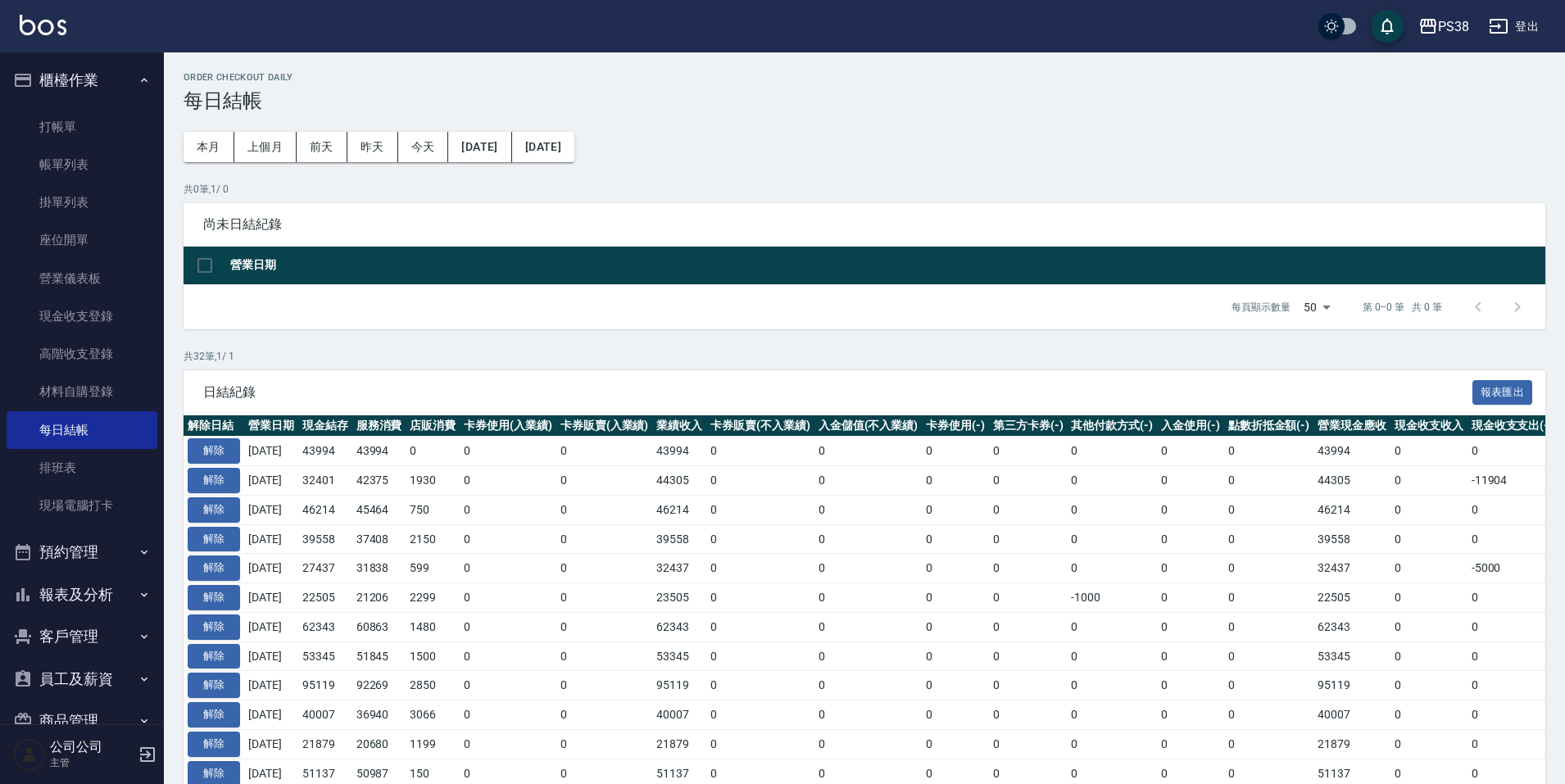
click at [215, 163] on div "Order checkout daily 每日結帳 本月 上個月 前天 昨天 今天 2025/09/04 2025/10/05 共 0 筆, 1 / 0 尚未…" at bounding box center [864, 756] width 1401 height 1407
click at [218, 159] on button "本月" at bounding box center [209, 147] width 51 height 30
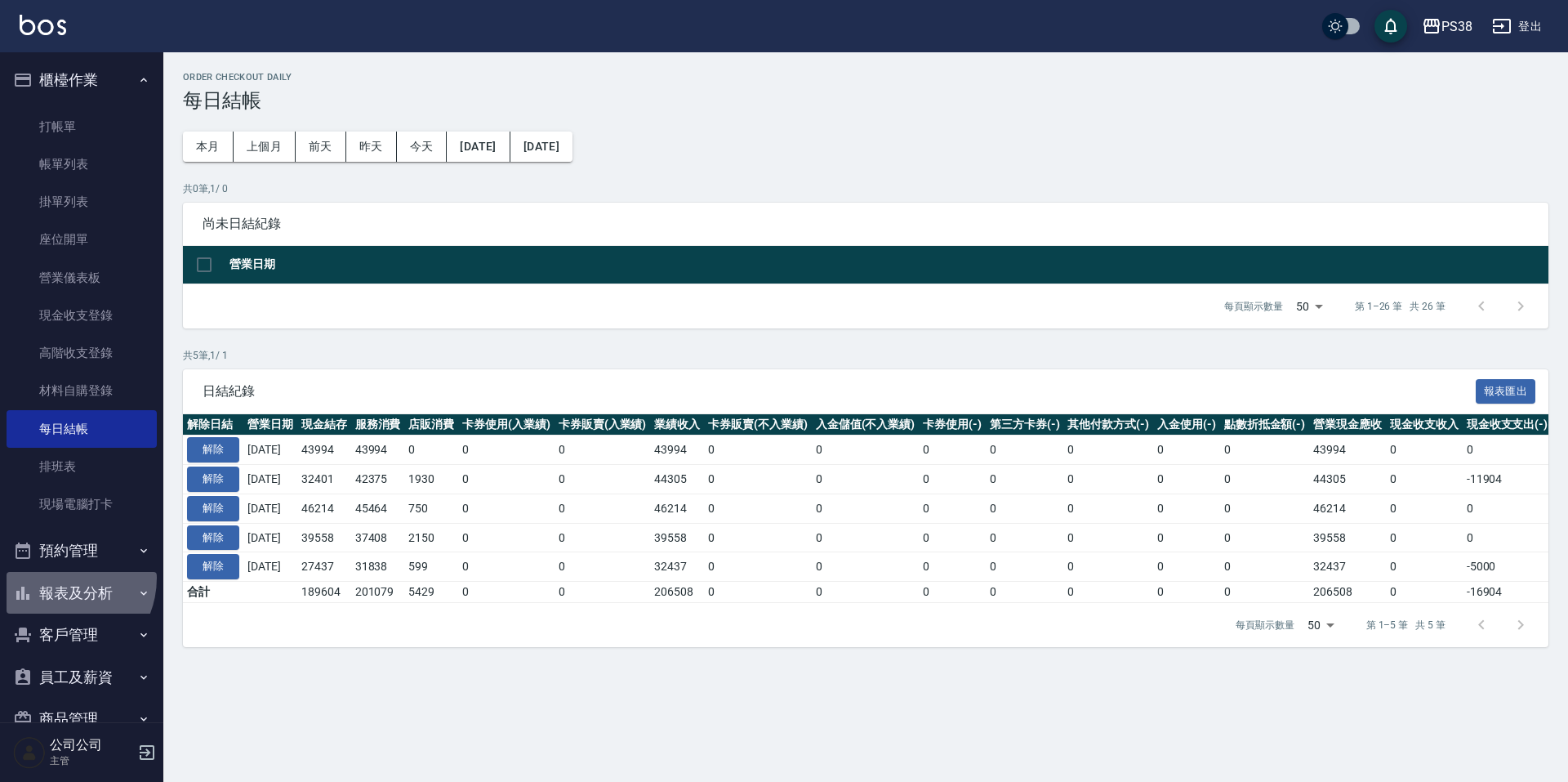
click at [57, 579] on button "報表及分析" at bounding box center [81, 592] width 150 height 42
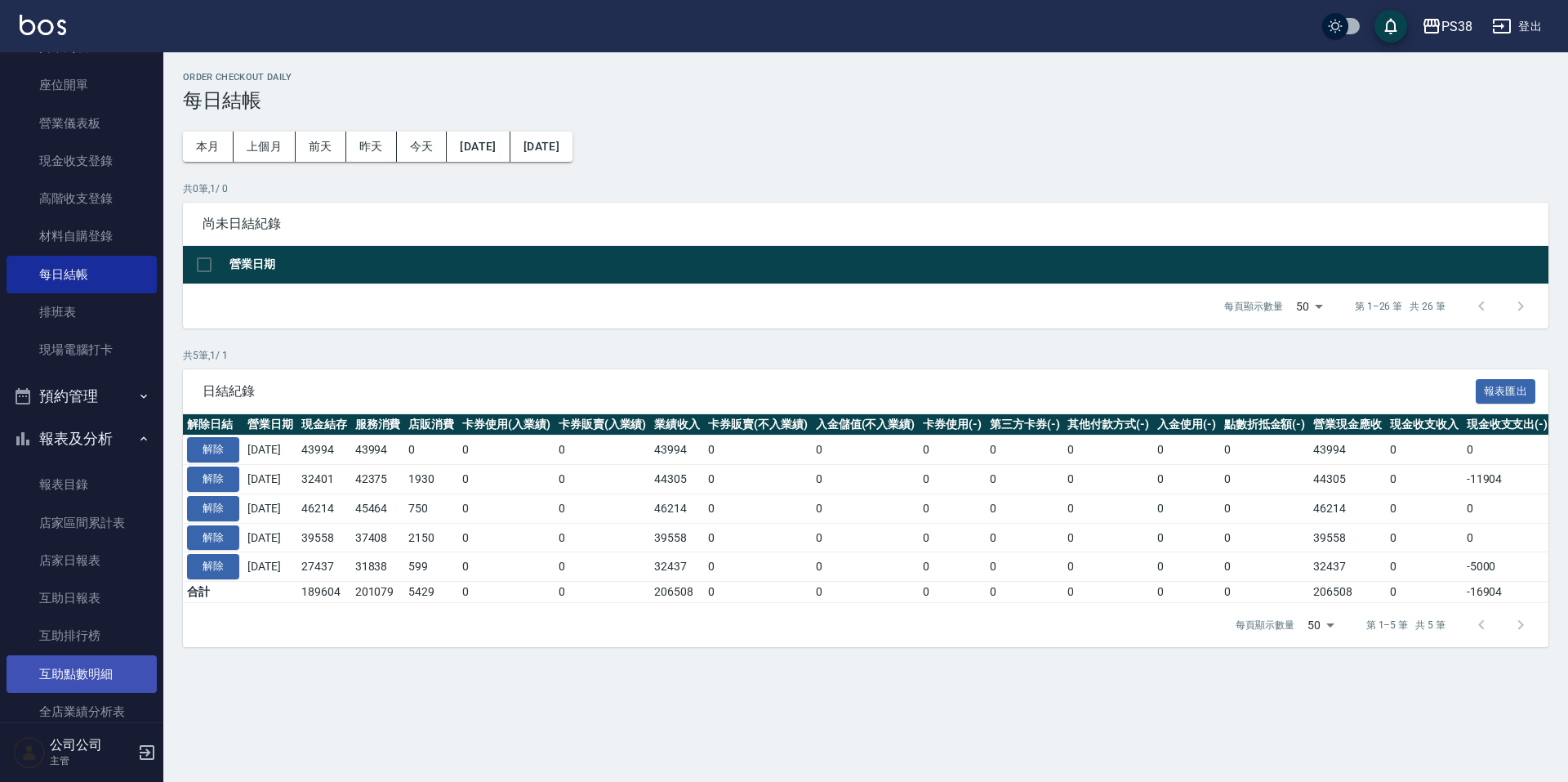
scroll to position [327, 0]
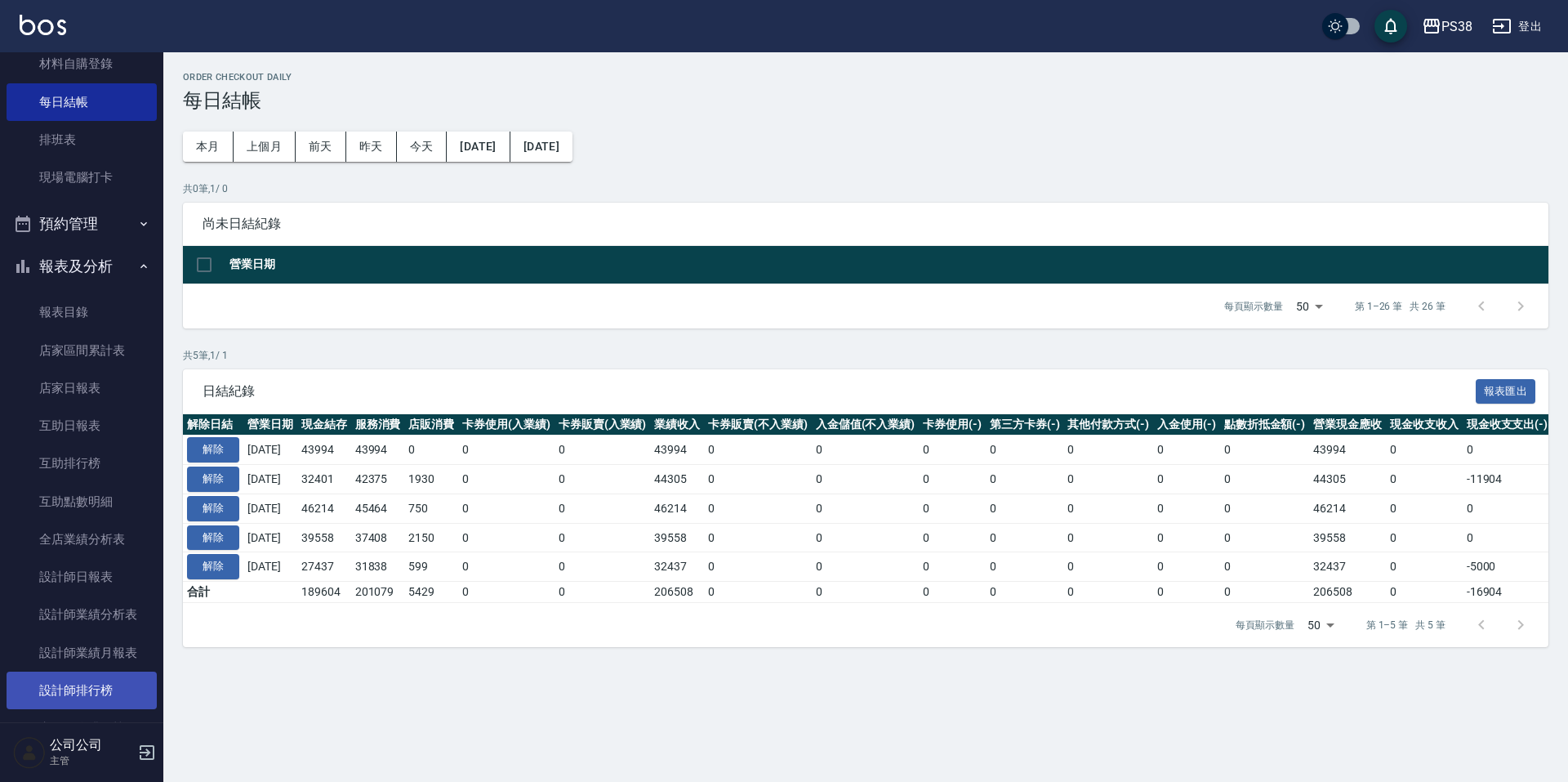
click at [90, 703] on link "設計師排行榜" at bounding box center [81, 691] width 150 height 38
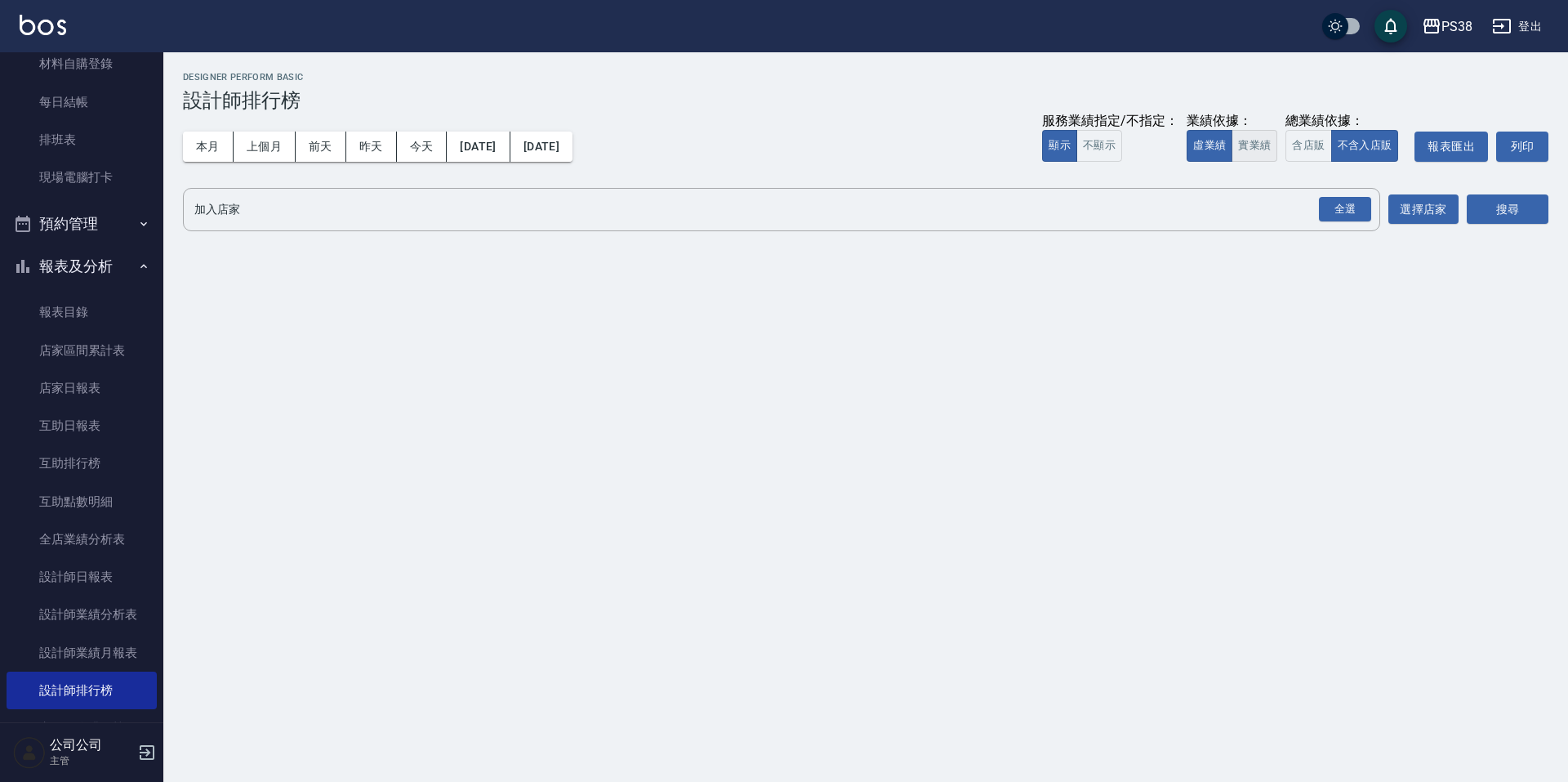
click at [1256, 145] on button "實業績" at bounding box center [1254, 145] width 46 height 32
click at [1331, 206] on div "全選" at bounding box center [1345, 209] width 52 height 25
click at [1516, 217] on button "搜尋" at bounding box center [1508, 209] width 81 height 30
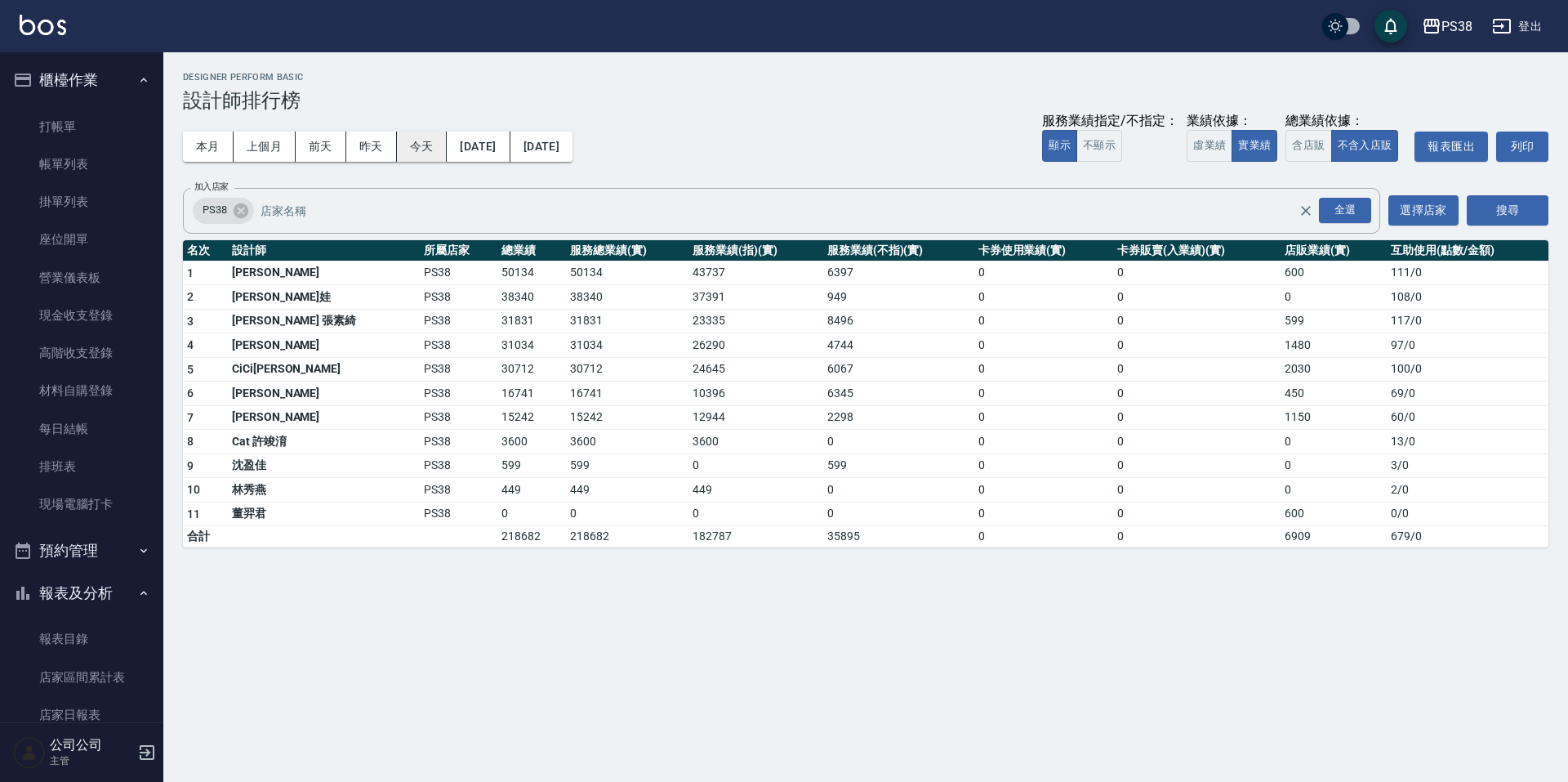
click at [415, 142] on button "今天" at bounding box center [422, 146] width 51 height 30
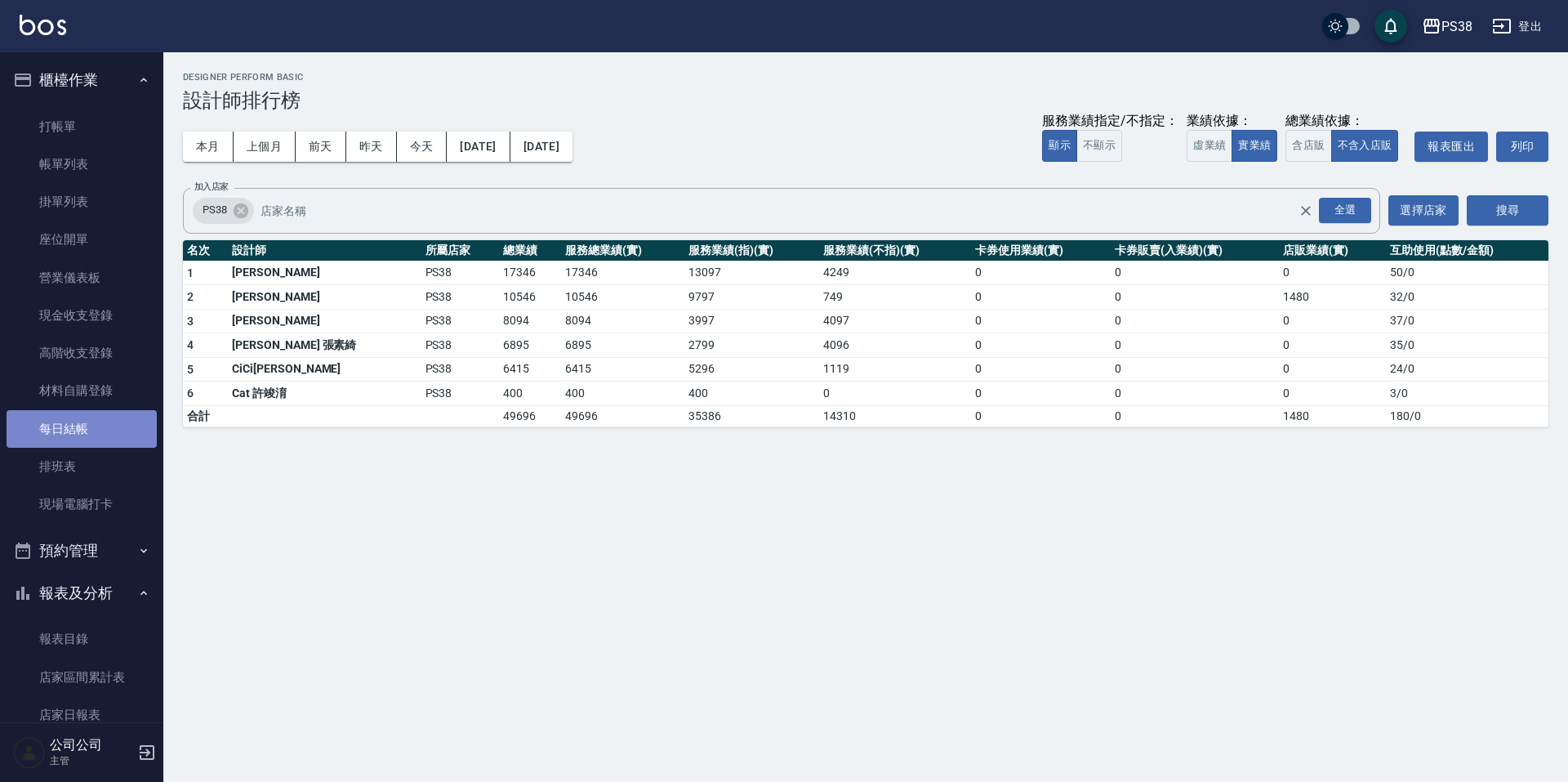
click at [117, 424] on link "每日結帳" at bounding box center [81, 429] width 150 height 38
